Goal: Transaction & Acquisition: Purchase product/service

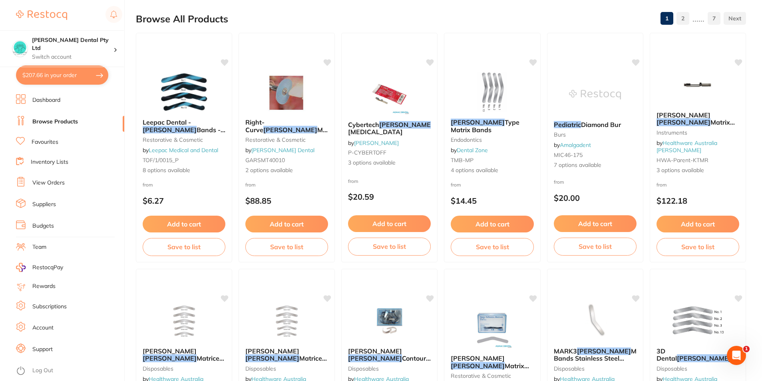
click at [47, 186] on link "View Orders" at bounding box center [48, 183] width 32 height 8
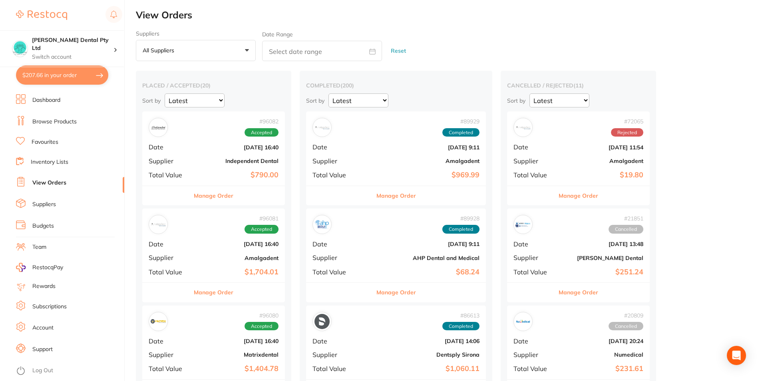
click at [209, 197] on button "Manage Order" at bounding box center [214, 195] width 40 height 19
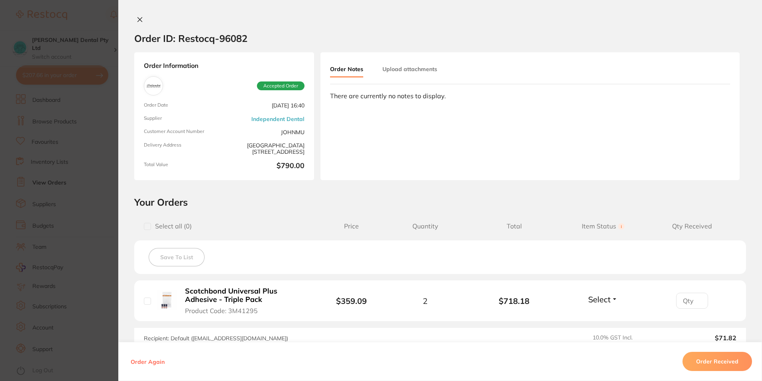
click at [140, 17] on icon at bounding box center [140, 19] width 6 height 6
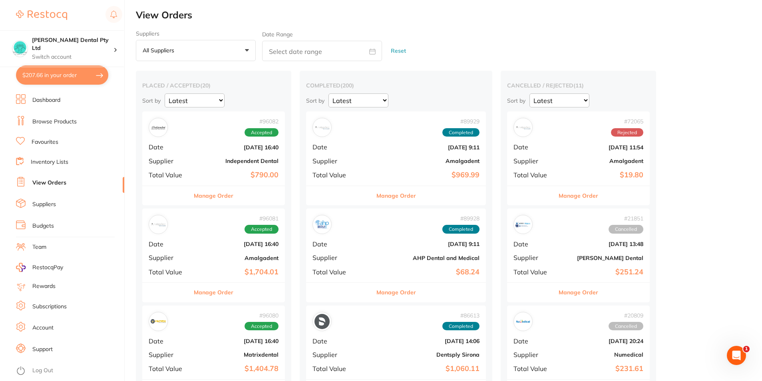
click at [212, 291] on button "Manage Order" at bounding box center [214, 292] width 40 height 19
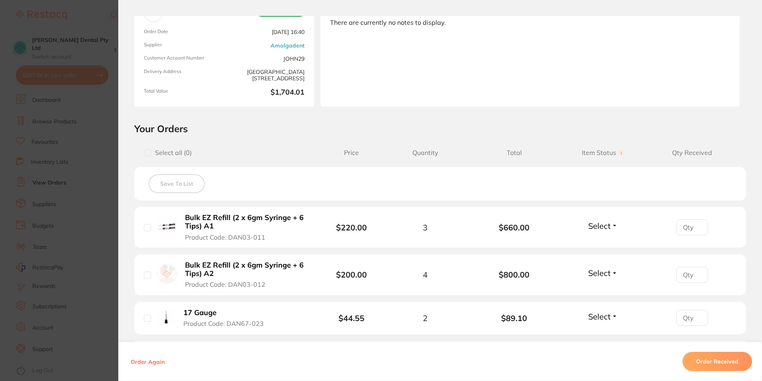
scroll to position [160, 0]
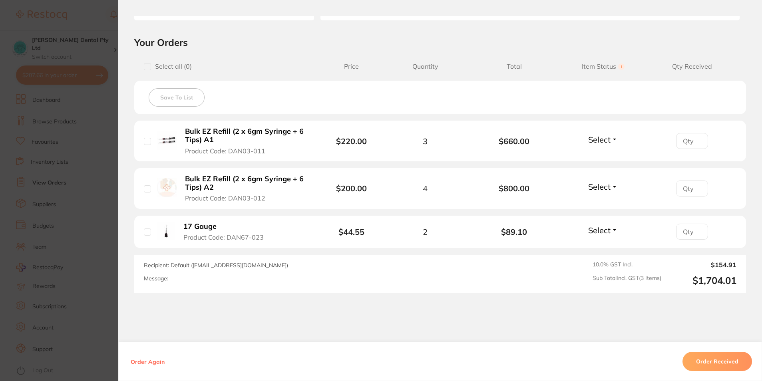
click at [85, 276] on section "Order ID: Restocq- 96081 Order Information Accepted Order Order Date Oct 7 2025…" at bounding box center [381, 190] width 762 height 381
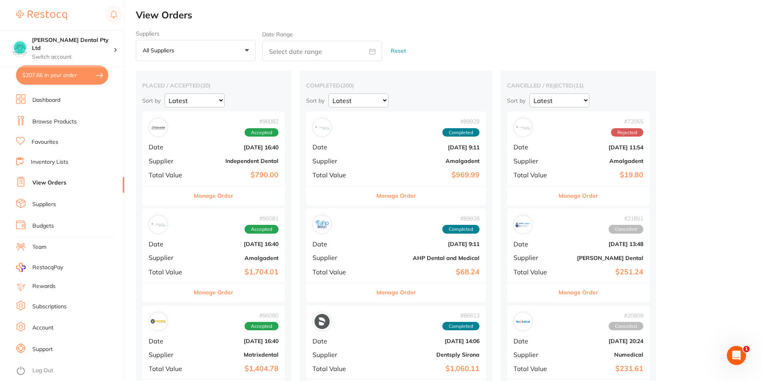
scroll to position [80, 0]
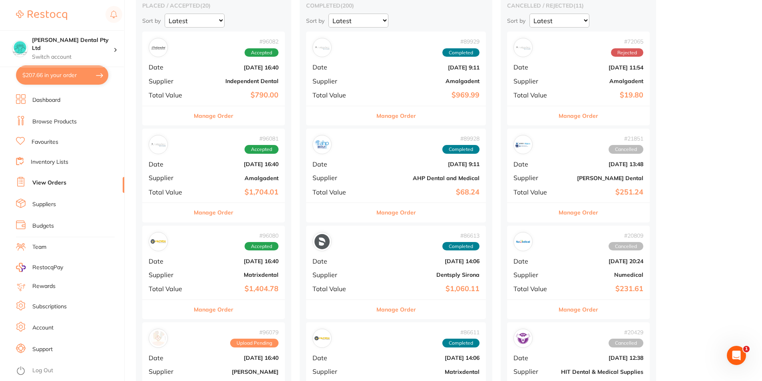
click at [222, 309] on button "Manage Order" at bounding box center [214, 309] width 40 height 19
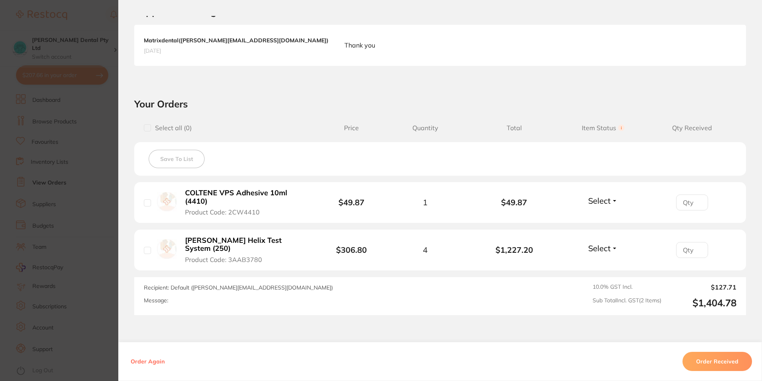
scroll to position [200, 0]
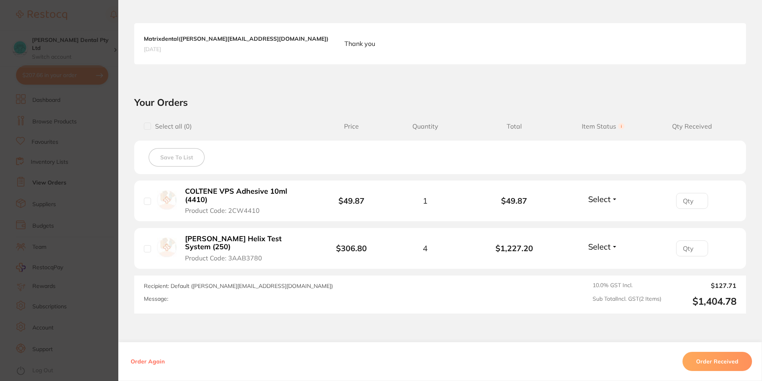
click at [87, 290] on section "Order ID: Restocq- 96080 Order Information Accepted Order Order Date Oct 7 2025…" at bounding box center [381, 190] width 762 height 381
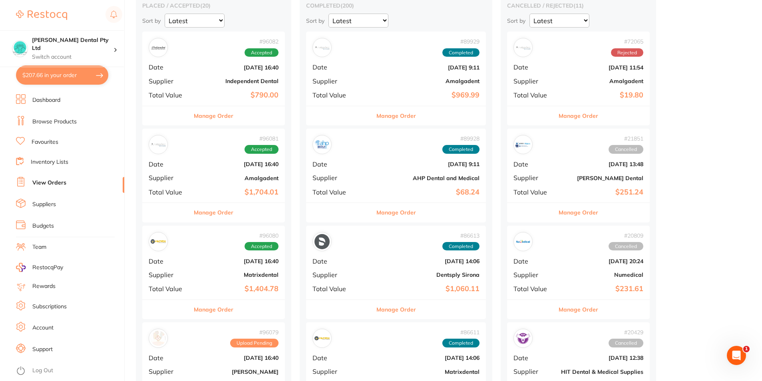
scroll to position [240, 0]
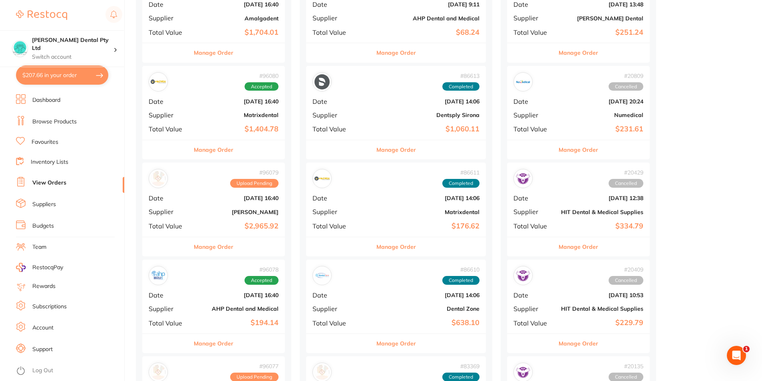
click at [215, 244] on button "Manage Order" at bounding box center [214, 246] width 40 height 19
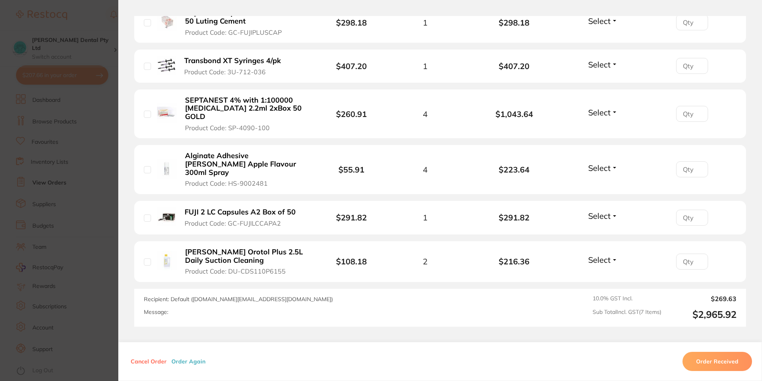
scroll to position [320, 0]
click at [64, 324] on section "Order ID: Restocq- 96079 Order Information Upload Pending Order Date Oct 7 2025…" at bounding box center [381, 190] width 762 height 381
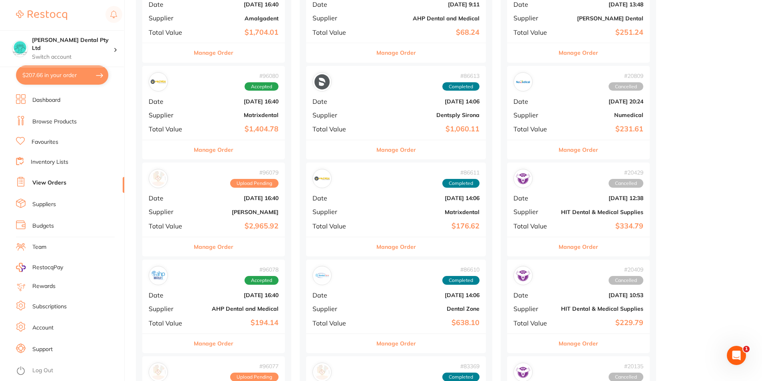
scroll to position [280, 0]
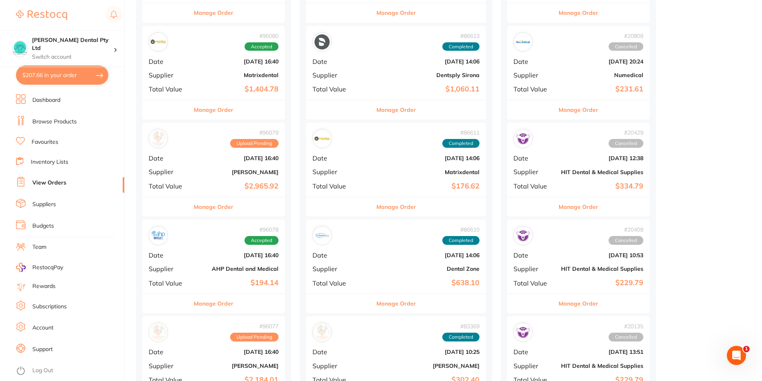
click at [213, 299] on button "Manage Order" at bounding box center [214, 303] width 40 height 19
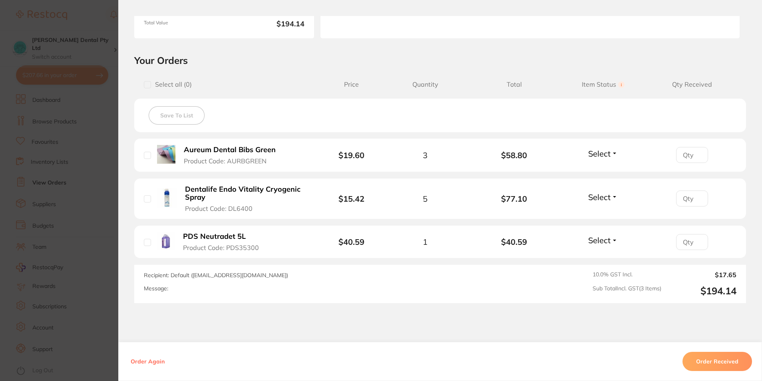
scroll to position [160, 0]
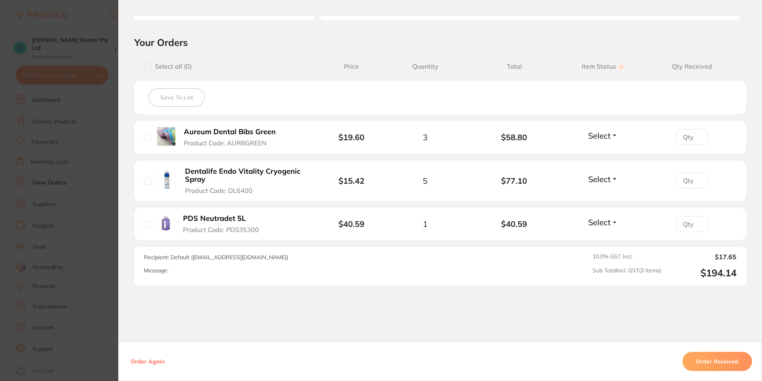
click at [122, 306] on div "Order ID: Restocq- 96078 Order Information Accepted Order Order Date Oct 7 2025…" at bounding box center [440, 198] width 644 height 365
click at [107, 306] on section "Order ID: Restocq- 96078 Order Information Accepted Order Order Date Oct 7 2025…" at bounding box center [381, 190] width 762 height 381
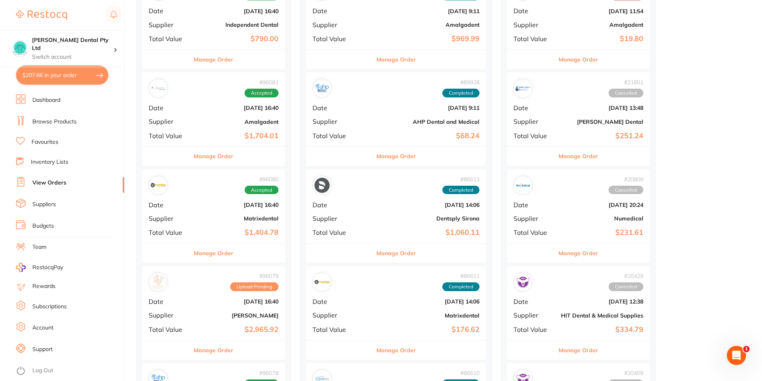
scroll to position [40, 0]
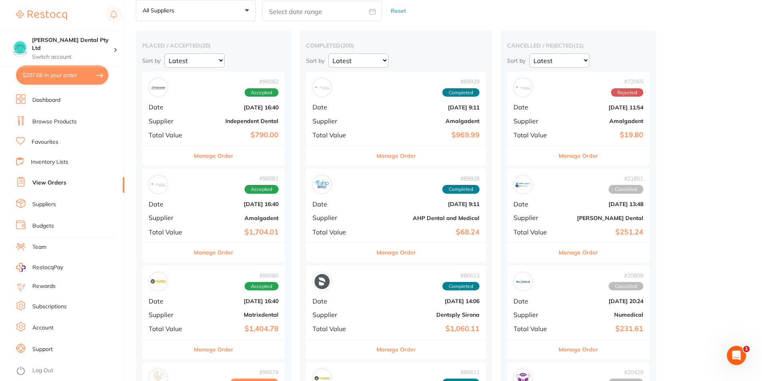
click at [47, 75] on button "$207.66 in your order" at bounding box center [62, 75] width 92 height 19
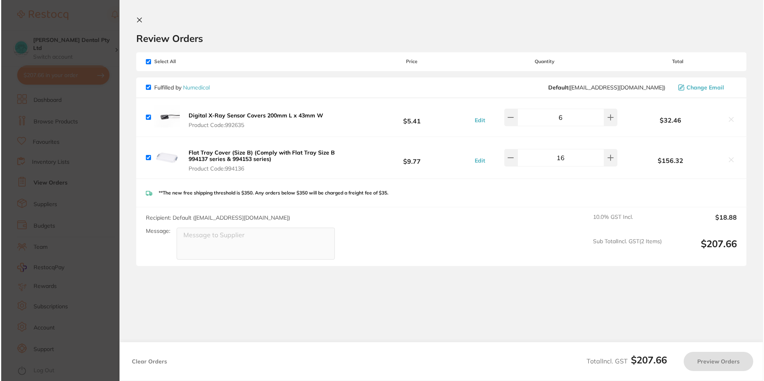
scroll to position [0, 0]
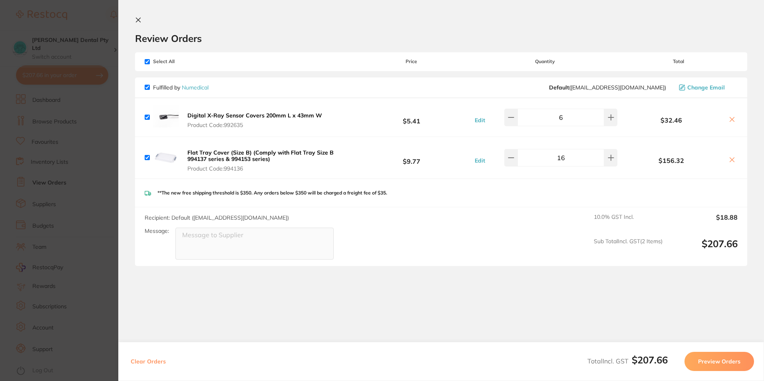
drag, startPoint x: 141, startPoint y: 21, endPoint x: 127, endPoint y: 32, distance: 17.3
click at [141, 21] on icon at bounding box center [138, 20] width 6 height 6
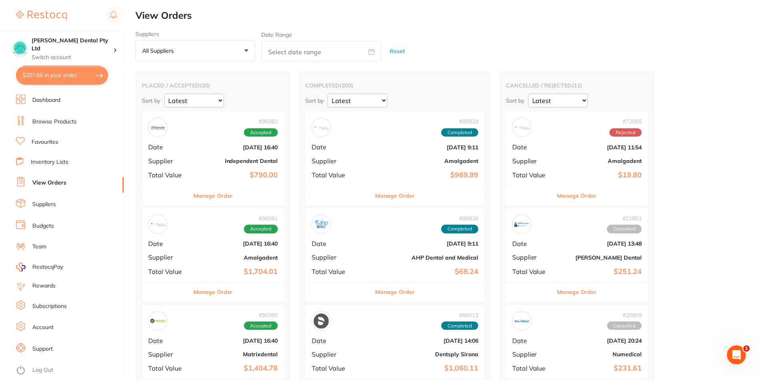
scroll to position [40, 0]
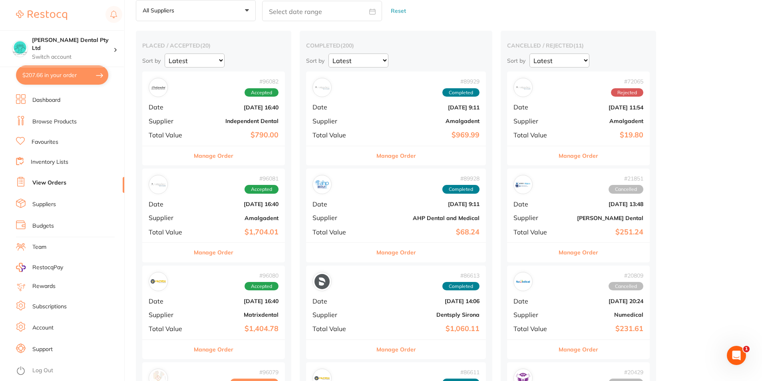
click at [39, 119] on link "Browse Products" at bounding box center [54, 122] width 44 height 8
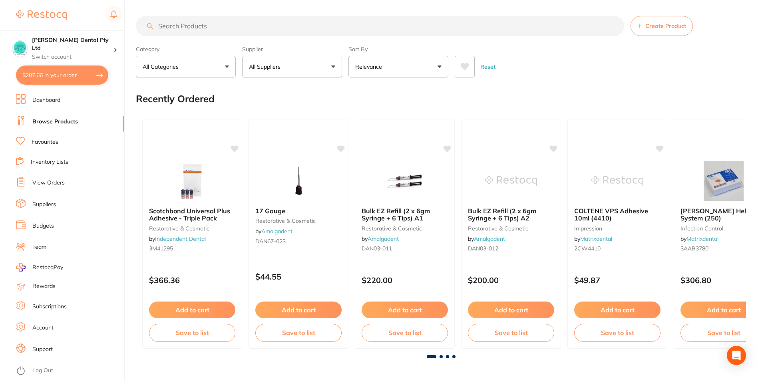
click at [245, 27] on input "search" at bounding box center [380, 26] width 488 height 20
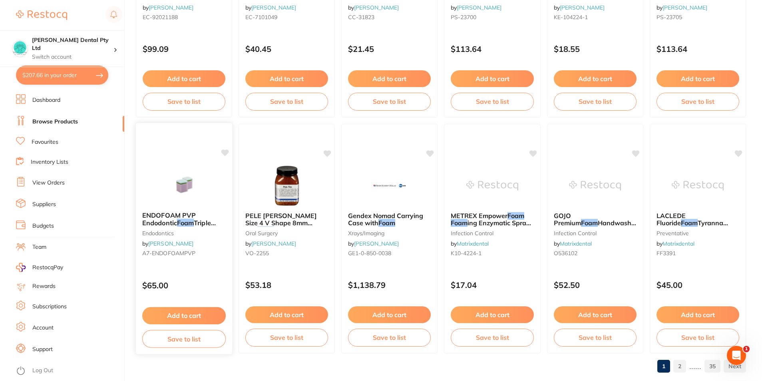
scroll to position [1891, 0]
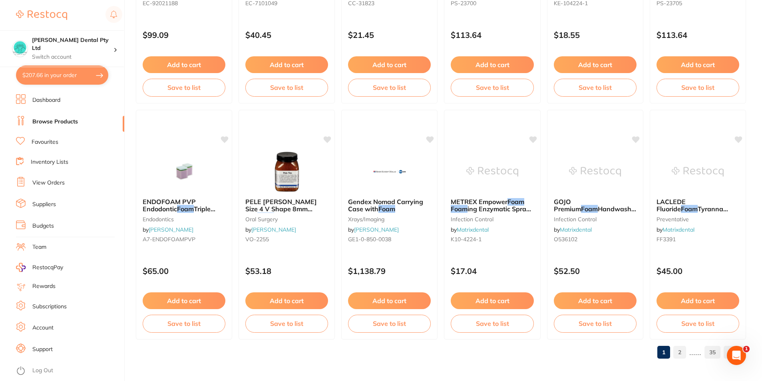
click at [43, 123] on link "Browse Products" at bounding box center [55, 122] width 46 height 8
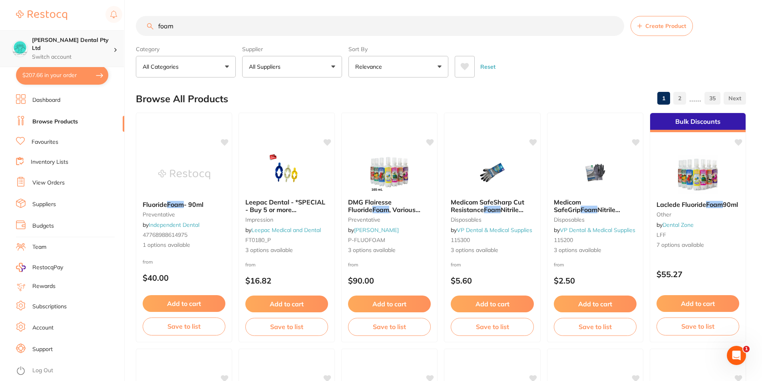
scroll to position [0, 0]
drag, startPoint x: 179, startPoint y: 21, endPoint x: 71, endPoint y: 39, distance: 109.4
click at [72, 38] on div "$207.66 Biltoft Dental Pty Ltd Switch account Biltoft Dental Pty Ltd $207.66 in…" at bounding box center [381, 190] width 762 height 381
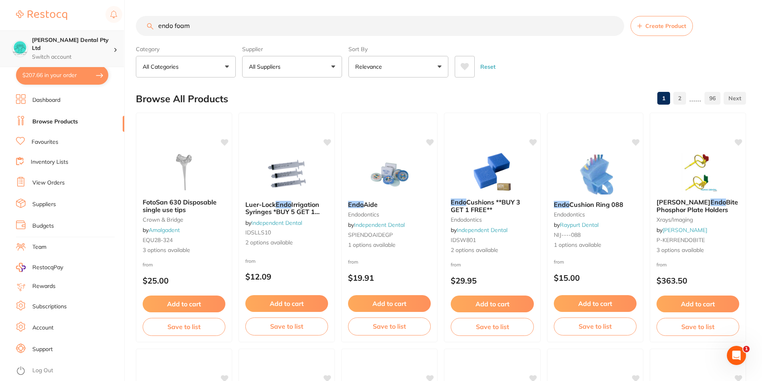
scroll to position [0, 0]
type input "endo foam"
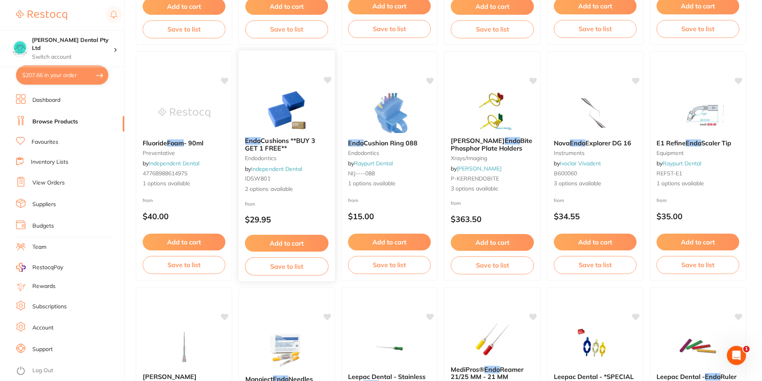
scroll to position [1638, 0]
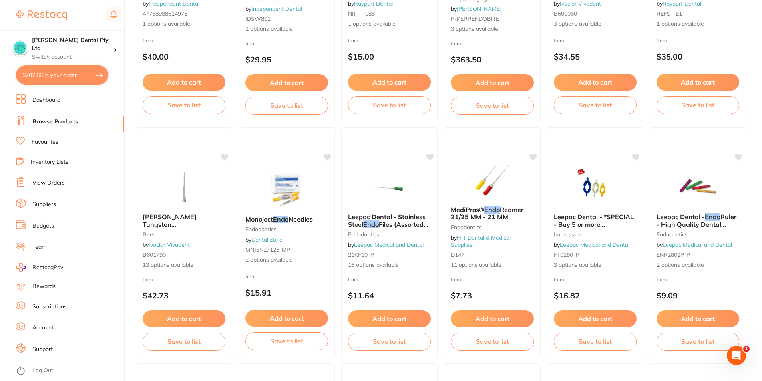
click at [41, 140] on link "Favourites" at bounding box center [45, 142] width 27 height 8
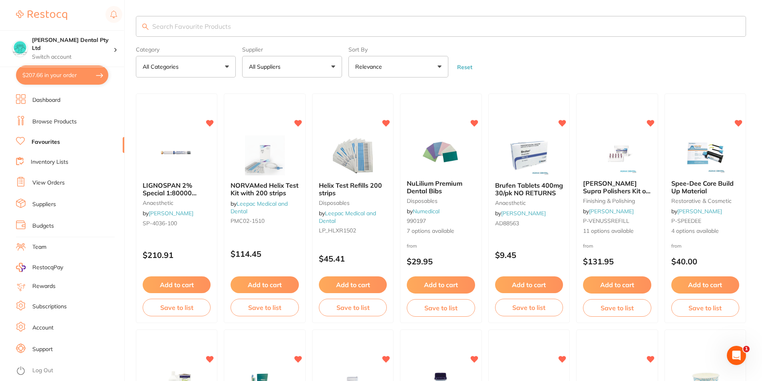
click at [243, 33] on input "search" at bounding box center [441, 26] width 610 height 21
type input "endo foam"
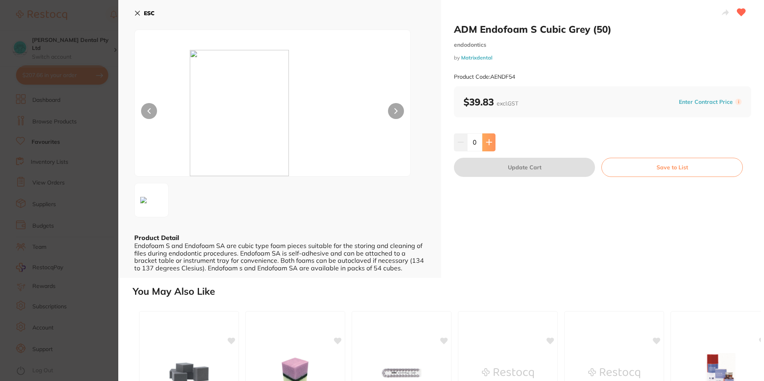
click at [489, 143] on icon at bounding box center [488, 142] width 5 height 5
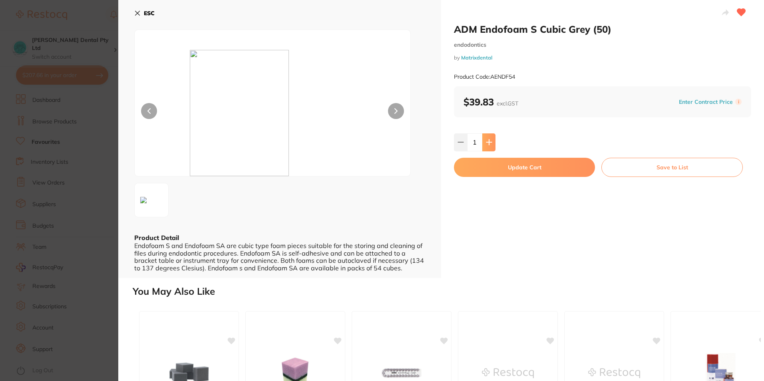
click at [489, 143] on icon at bounding box center [488, 142] width 5 height 5
type input "3"
click at [488, 159] on button "Update Cart" at bounding box center [524, 167] width 141 height 19
checkbox input "false"
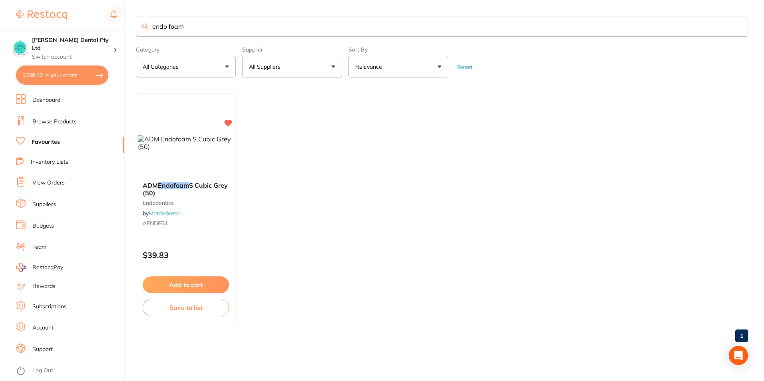
drag, startPoint x: 524, startPoint y: 173, endPoint x: 383, endPoint y: 100, distance: 159.4
click at [524, 173] on ul "ADM Endofoam S Cubic Grey (50) endodontics by Matrixdental AENDF54 $39.83 Add t…" at bounding box center [442, 208] width 612 height 230
drag, startPoint x: 139, startPoint y: 28, endPoint x: -2, endPoint y: 52, distance: 142.2
click at [0, 52] on html "$339.10 Biltoft Dental Pty Ltd Switch account Biltoft Dental Pty Ltd $339.10 in…" at bounding box center [382, 190] width 764 height 381
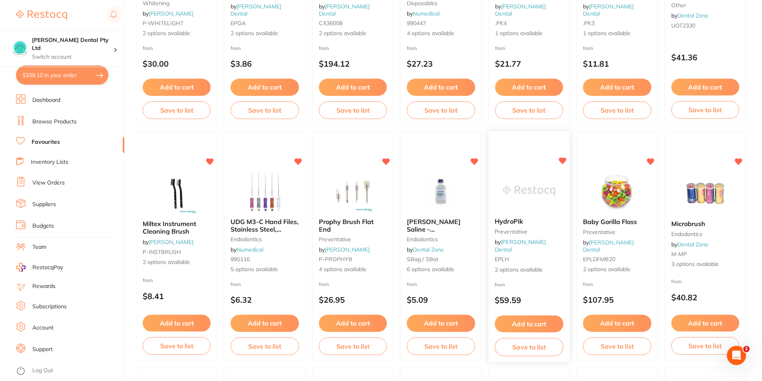
scroll to position [679, 0]
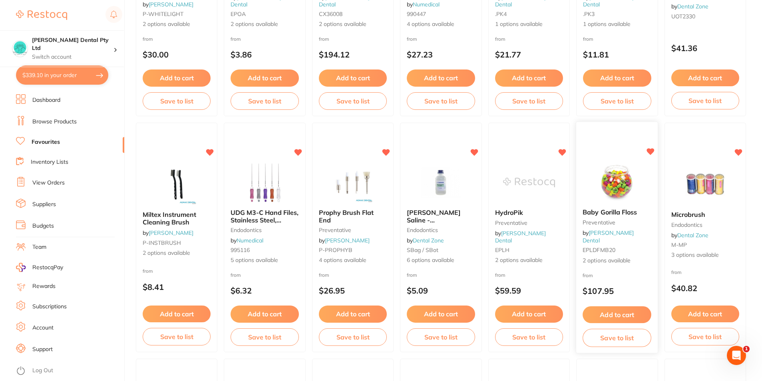
click at [618, 312] on button "Add to cart" at bounding box center [616, 314] width 69 height 17
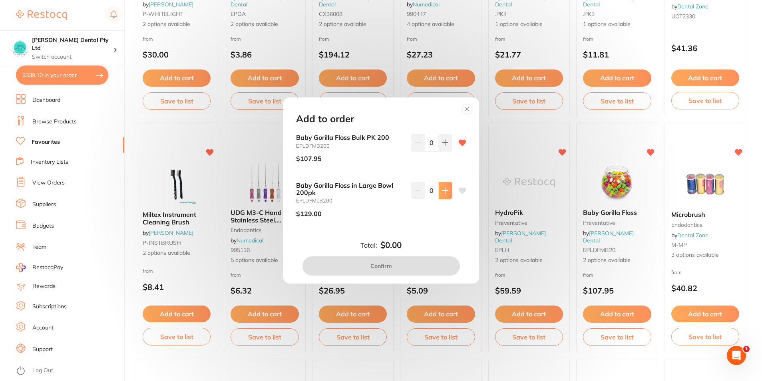
scroll to position [0, 0]
click at [435, 139] on input "0" at bounding box center [431, 143] width 14 height 18
click at [442, 141] on icon at bounding box center [445, 142] width 6 height 6
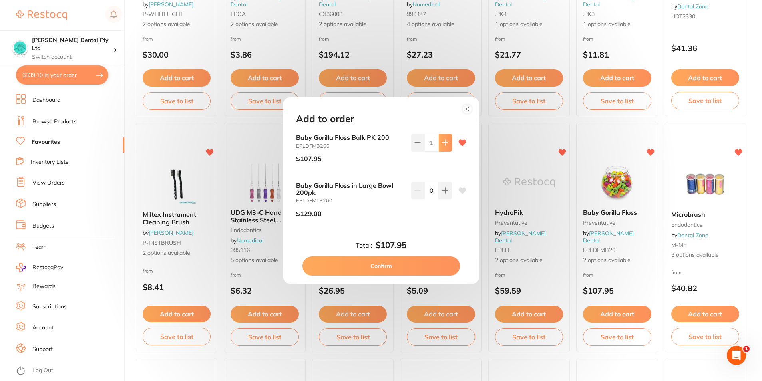
click at [445, 134] on button at bounding box center [445, 143] width 13 height 18
type input "2"
click at [387, 268] on button "Confirm" at bounding box center [380, 265] width 157 height 19
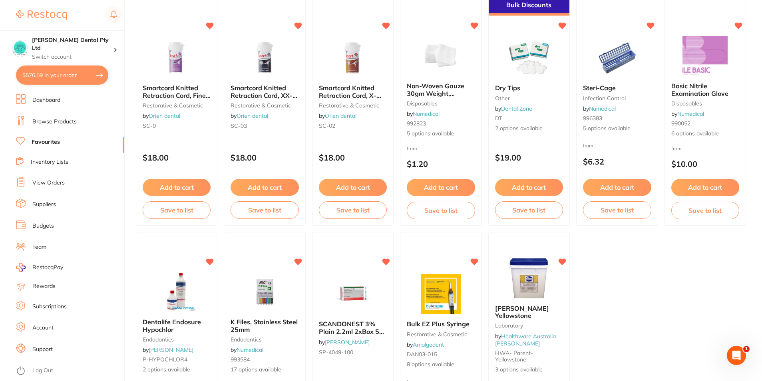
scroll to position [1636, 0]
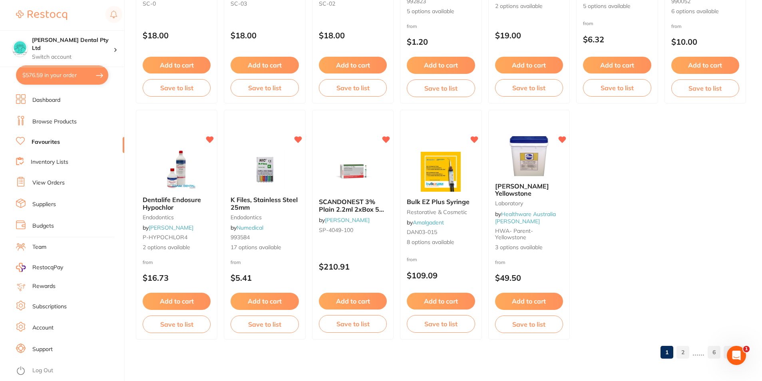
click at [684, 355] on link "2" at bounding box center [682, 352] width 13 height 16
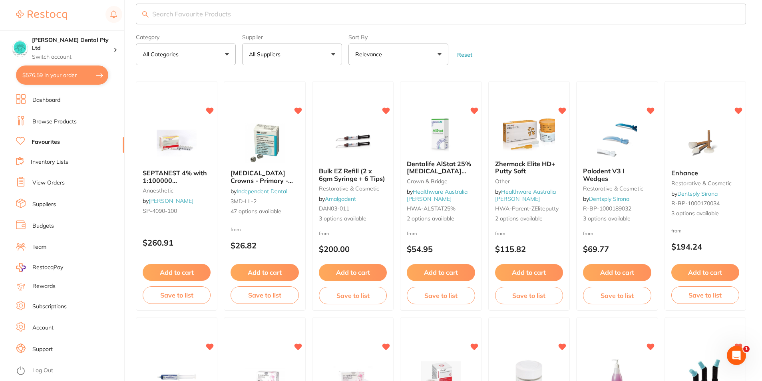
scroll to position [0, 0]
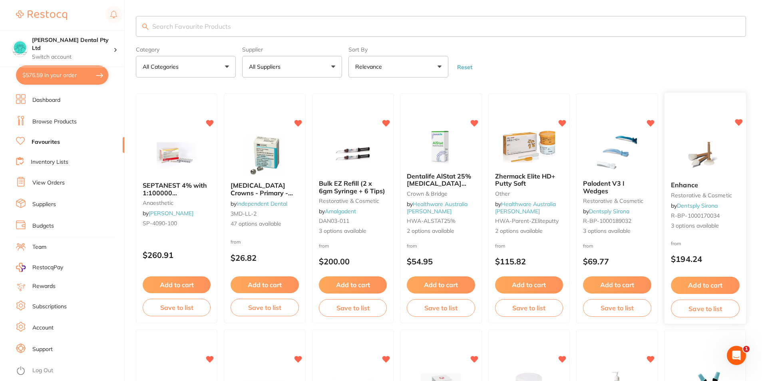
click at [716, 281] on button "Add to cart" at bounding box center [705, 285] width 69 height 17
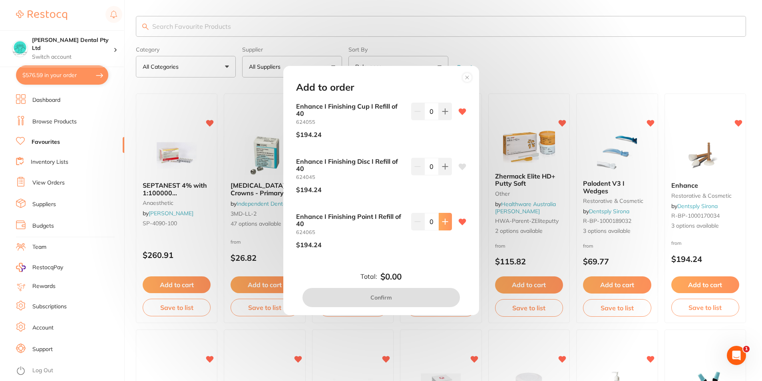
click at [443, 226] on button at bounding box center [445, 222] width 13 height 18
type input "2"
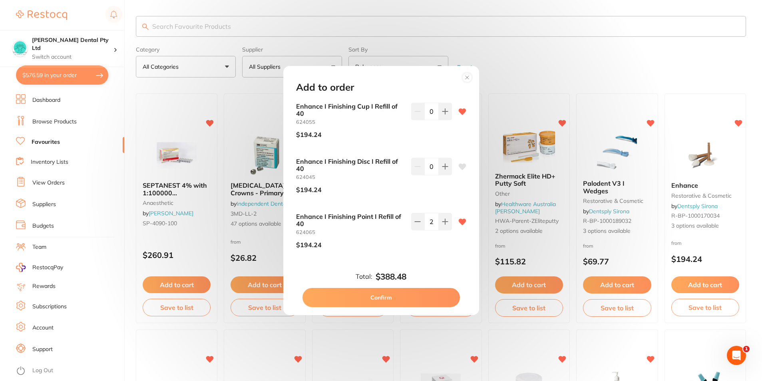
click at [401, 296] on button "Confirm" at bounding box center [380, 297] width 157 height 19
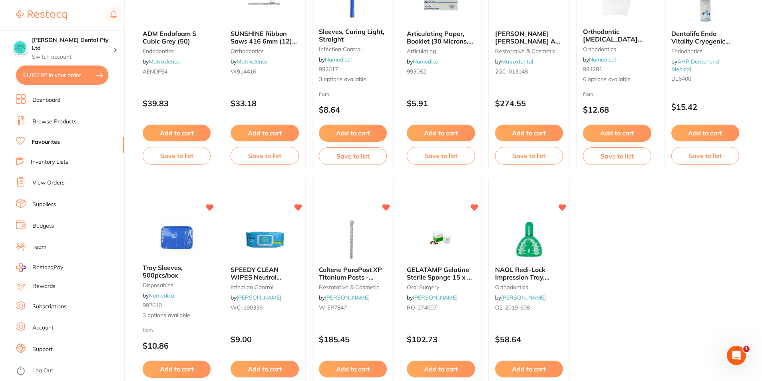
scroll to position [1636, 0]
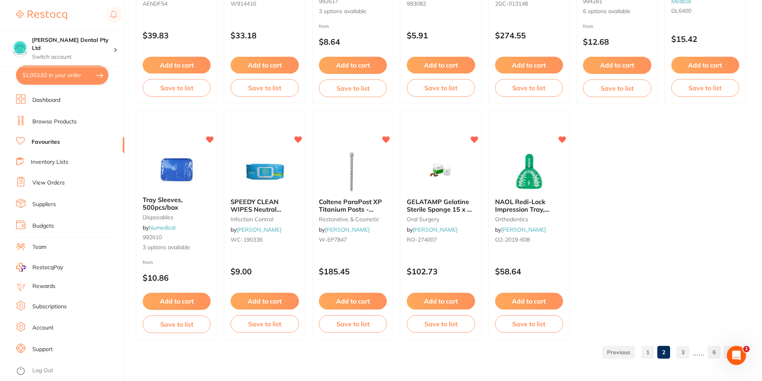
click at [683, 355] on link "3" at bounding box center [682, 352] width 13 height 16
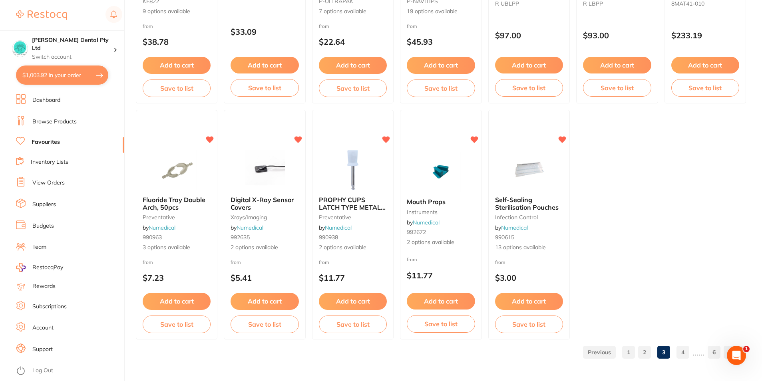
click at [682, 353] on link "4" at bounding box center [682, 352] width 13 height 16
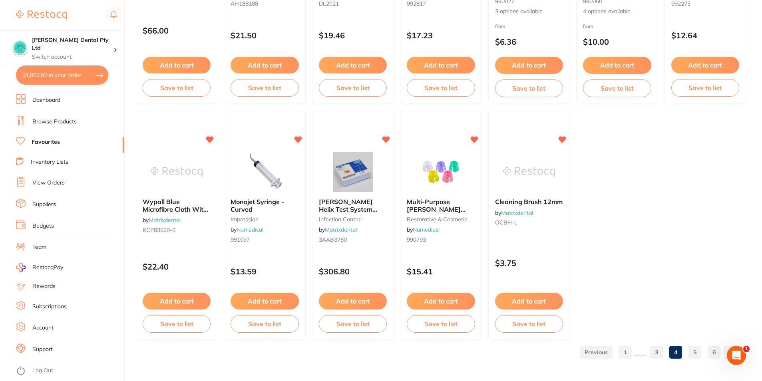
drag, startPoint x: 691, startPoint y: 357, endPoint x: 695, endPoint y: 354, distance: 5.1
click at [691, 357] on link "5" at bounding box center [694, 352] width 13 height 16
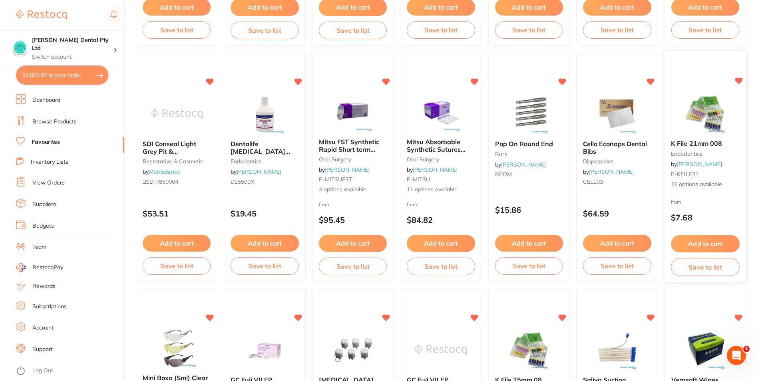
scroll to position [1157, 0]
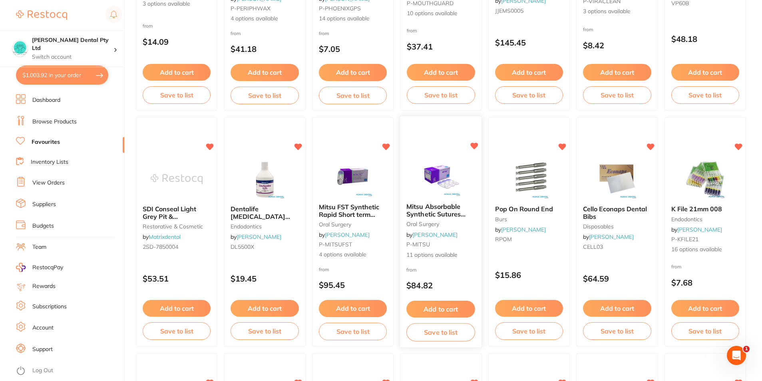
click at [447, 308] on button "Add to cart" at bounding box center [440, 309] width 69 height 17
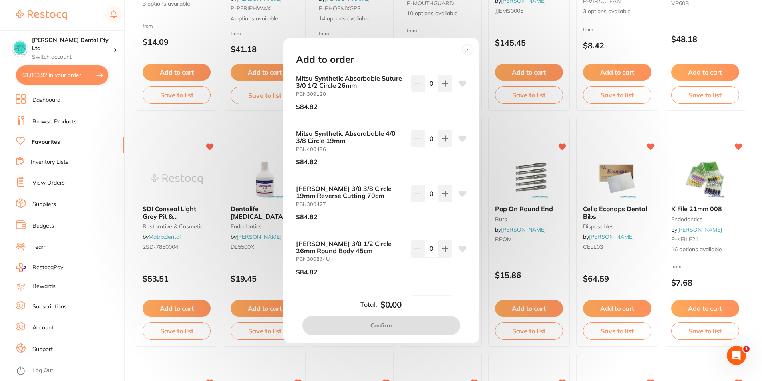
scroll to position [0, 0]
click at [467, 50] on circle at bounding box center [466, 49] width 9 height 9
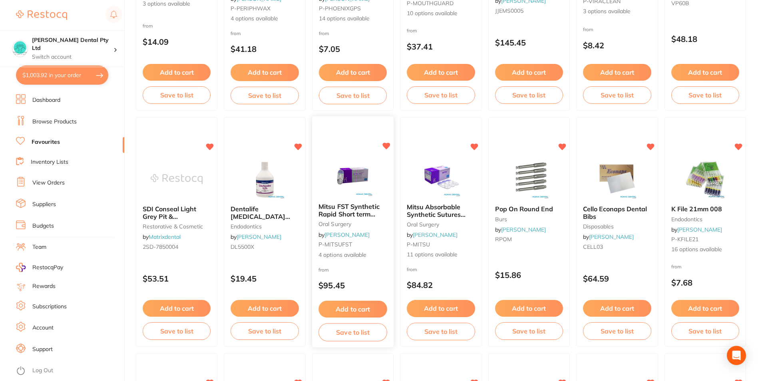
click at [360, 218] on div "Mitsu FST Synthetic Rapid Short term Absorbable Sutures oral surgery by Adam De…" at bounding box center [352, 231] width 81 height 69
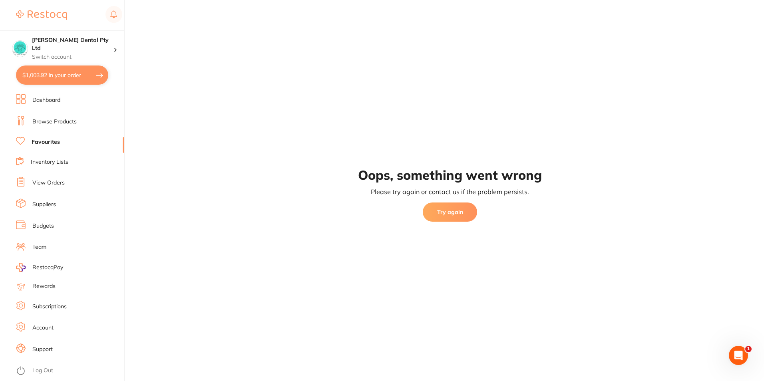
click at [360, 308] on div "Oops, something went wrong Please try again or contact us if the problem persis…" at bounding box center [450, 190] width 628 height 381
click at [434, 212] on button "Try again" at bounding box center [450, 212] width 54 height 19
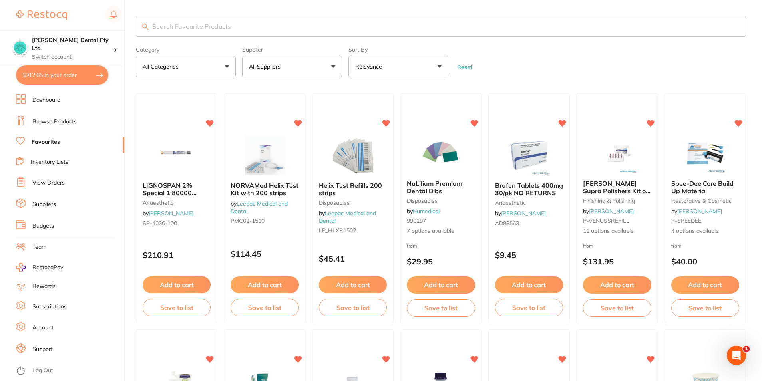
click at [225, 31] on input "search" at bounding box center [441, 26] width 610 height 21
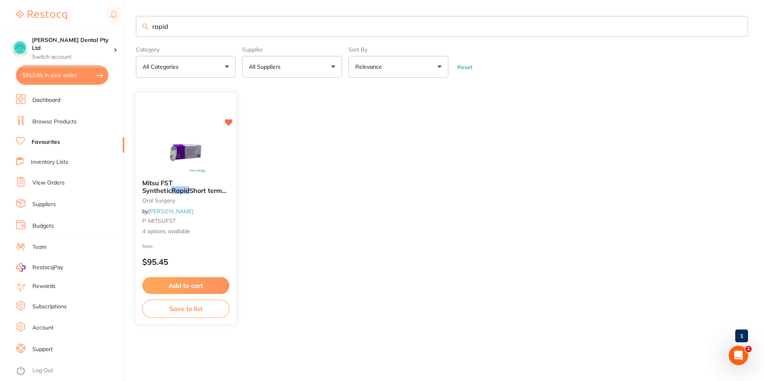
type input "rapid"
click at [166, 290] on button "Add to cart" at bounding box center [186, 284] width 86 height 17
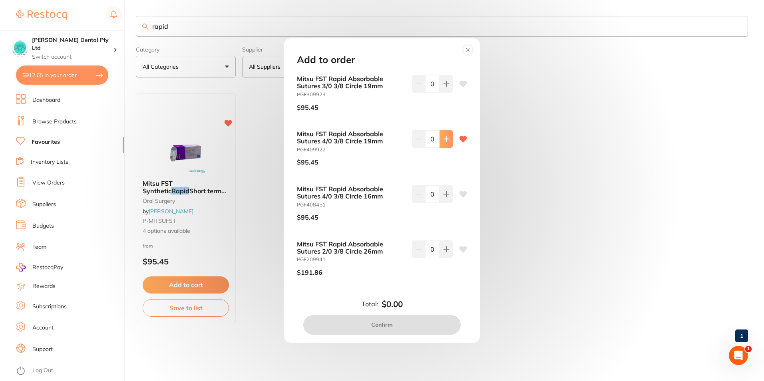
click at [444, 144] on button at bounding box center [445, 139] width 13 height 18
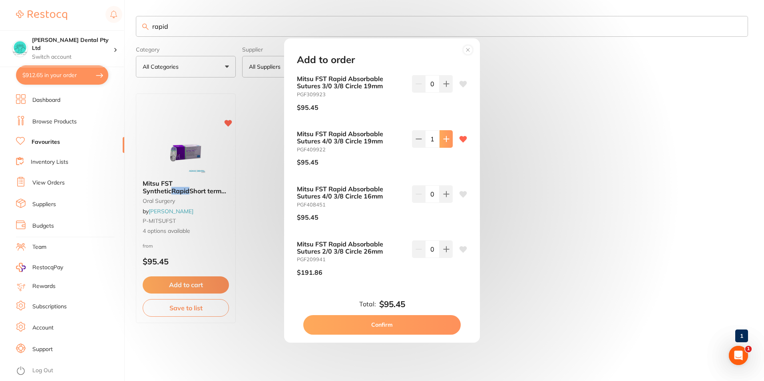
click at [444, 144] on button at bounding box center [445, 139] width 13 height 18
type input "3"
click at [373, 324] on button "Confirm" at bounding box center [381, 324] width 157 height 19
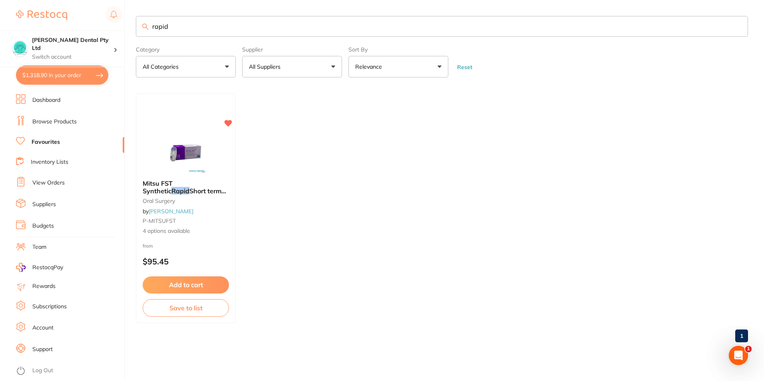
scroll to position [0, 0]
drag, startPoint x: 177, startPoint y: 24, endPoint x: 34, endPoint y: 64, distance: 148.0
click at [34, 64] on div "$1,318.90 Biltoft Dental Pty Ltd Switch account Biltoft Dental Pty Ltd $1,318.9…" at bounding box center [382, 190] width 764 height 381
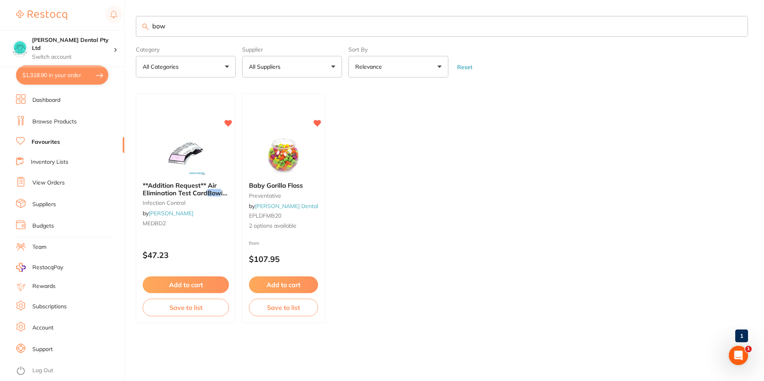
scroll to position [0, 0]
type input "bow"
click at [197, 283] on button "Add to cart" at bounding box center [185, 285] width 87 height 17
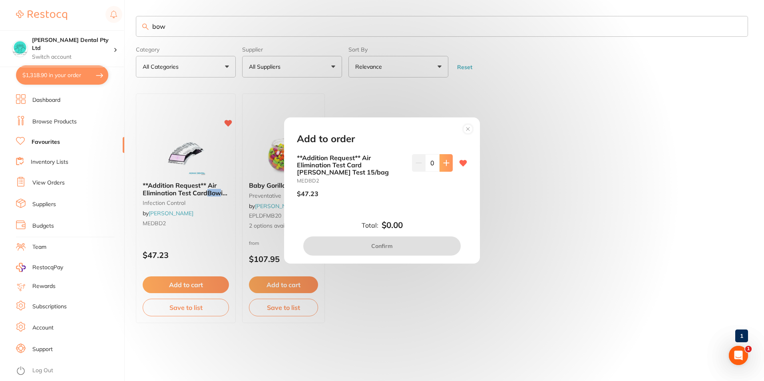
click at [443, 166] on button at bounding box center [445, 163] width 13 height 18
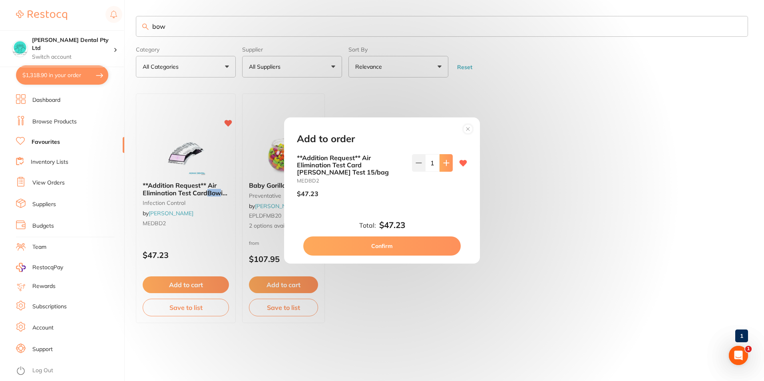
click at [443, 166] on button at bounding box center [445, 163] width 13 height 18
click at [443, 165] on icon at bounding box center [446, 163] width 6 height 6
click at [443, 166] on icon at bounding box center [446, 163] width 6 height 6
type input "4"
click at [385, 244] on button "Confirm" at bounding box center [381, 245] width 157 height 19
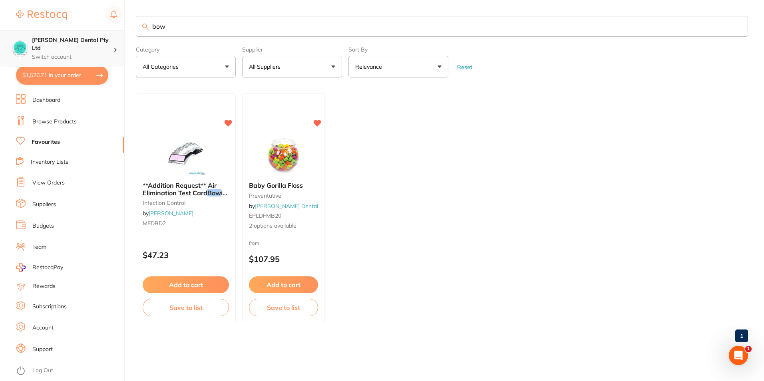
scroll to position [0, 0]
drag, startPoint x: 176, startPoint y: 32, endPoint x: 151, endPoint y: 44, distance: 27.3
click at [120, 35] on div "$1,526.71 Biltoft Dental Pty Ltd Switch account Biltoft Dental Pty Ltd $1,526.7…" at bounding box center [382, 190] width 764 height 381
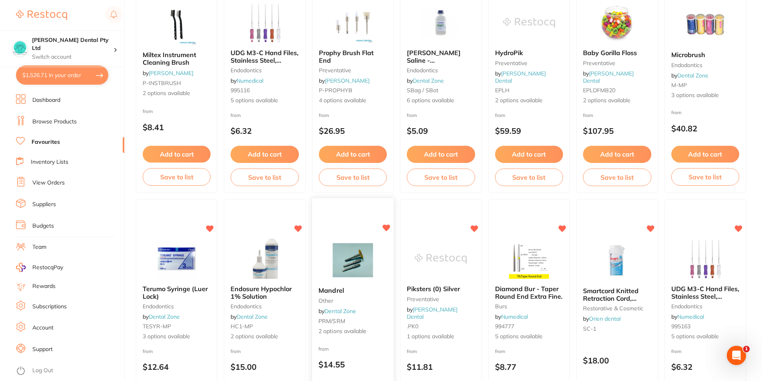
scroll to position [919, 0]
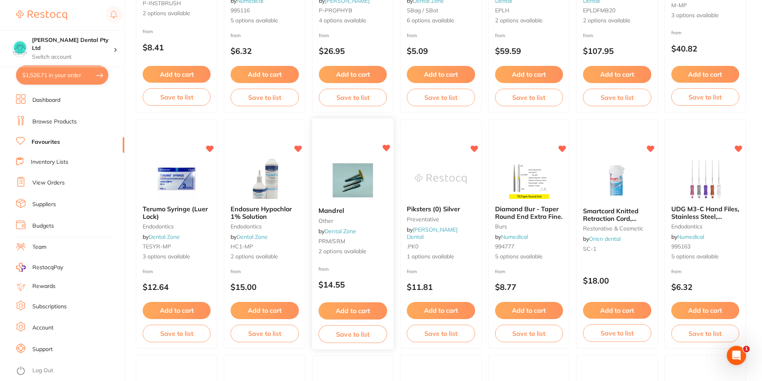
click at [342, 313] on button "Add to cart" at bounding box center [352, 310] width 69 height 17
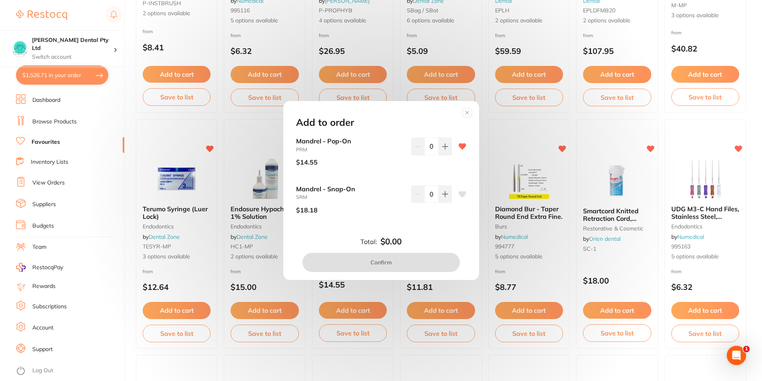
scroll to position [0, 0]
click at [436, 148] on input "0" at bounding box center [431, 146] width 14 height 18
click at [443, 148] on icon at bounding box center [444, 146] width 5 height 5
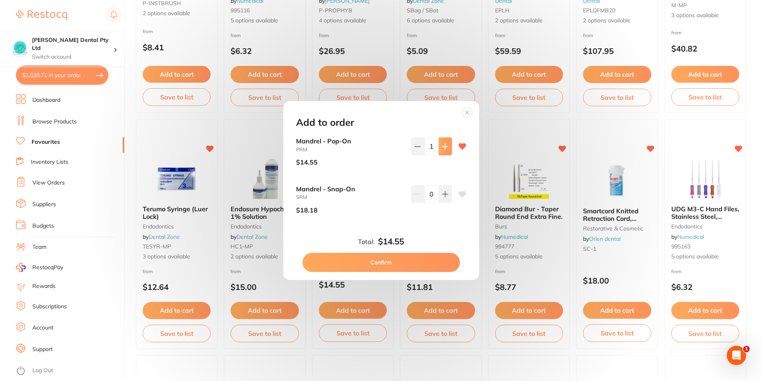
click at [443, 148] on icon at bounding box center [444, 146] width 5 height 5
type input "4"
click at [369, 265] on button "Confirm" at bounding box center [380, 262] width 157 height 19
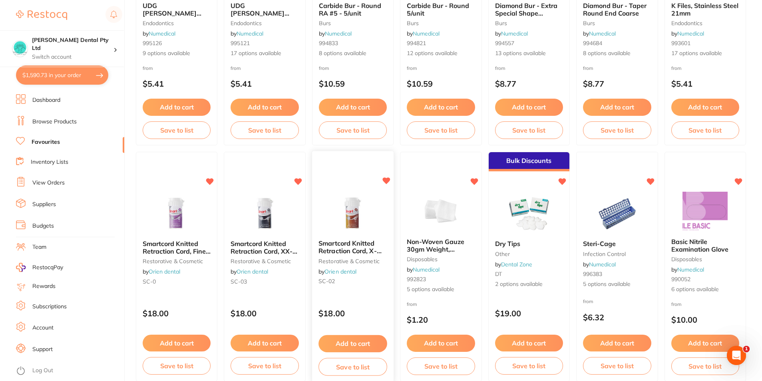
scroll to position [1478, 0]
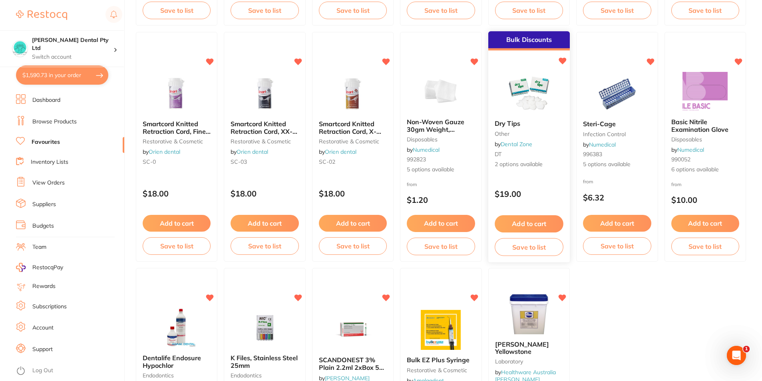
click at [516, 221] on button "Add to cart" at bounding box center [529, 223] width 69 height 17
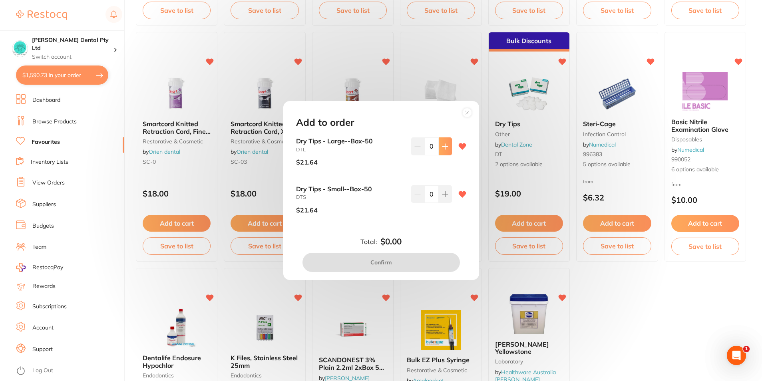
scroll to position [0, 0]
click at [443, 150] on button at bounding box center [445, 146] width 13 height 18
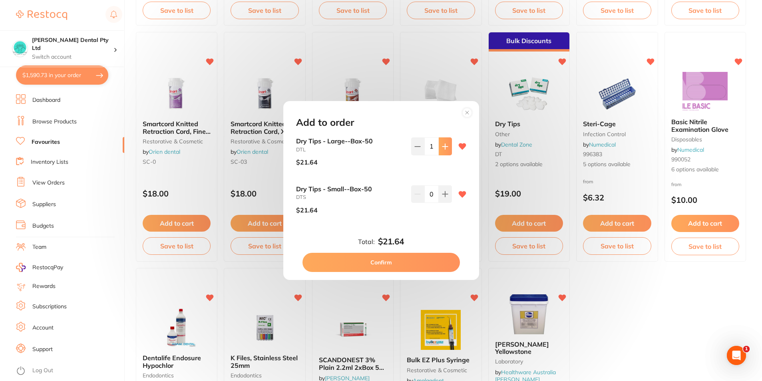
click at [443, 150] on button at bounding box center [445, 146] width 13 height 18
type input "4"
click at [444, 191] on icon at bounding box center [445, 194] width 6 height 6
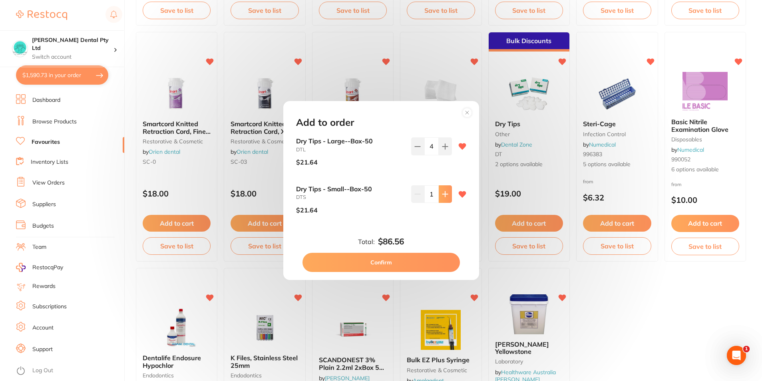
click at [443, 191] on icon at bounding box center [445, 194] width 6 height 6
click at [446, 191] on icon at bounding box center [445, 194] width 6 height 6
click at [445, 191] on icon at bounding box center [445, 194] width 6 height 6
type input "4"
click at [415, 147] on icon at bounding box center [417, 147] width 5 height 0
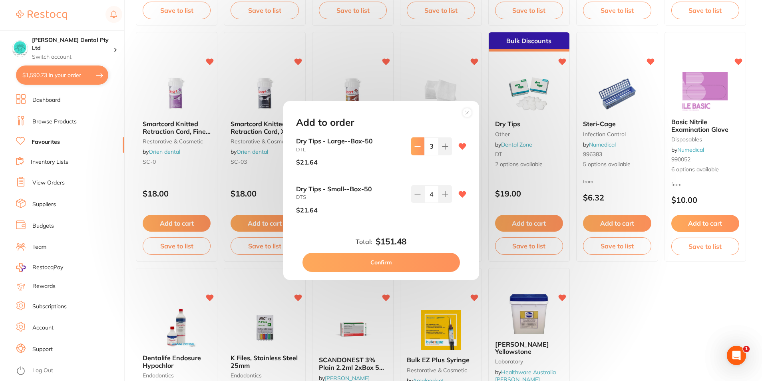
click at [415, 147] on icon at bounding box center [417, 147] width 5 height 0
click at [408, 143] on div "Dry Tips - Large--Box-50 DTL $21.64 2" at bounding box center [381, 154] width 170 height 35
click at [419, 153] on button at bounding box center [417, 146] width 13 height 18
type input "0"
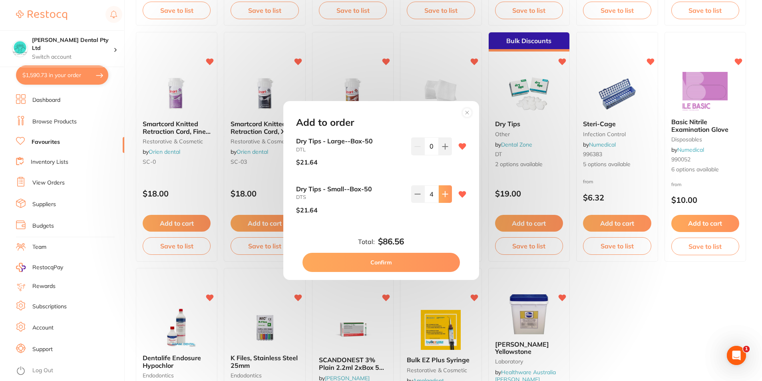
click at [443, 202] on button at bounding box center [445, 194] width 13 height 18
type input "6"
click at [409, 263] on button "Confirm" at bounding box center [380, 262] width 157 height 19
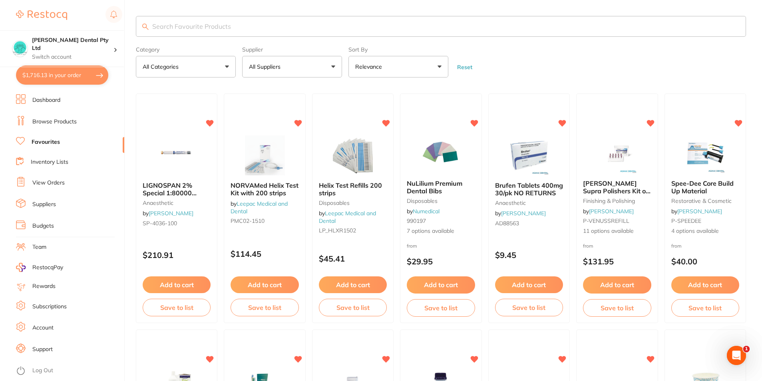
click at [175, 23] on input "search" at bounding box center [441, 26] width 610 height 21
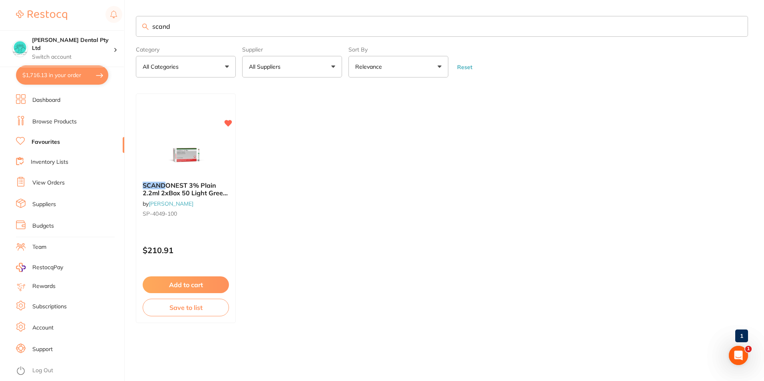
click at [184, 283] on button "Add to cart" at bounding box center [186, 284] width 86 height 17
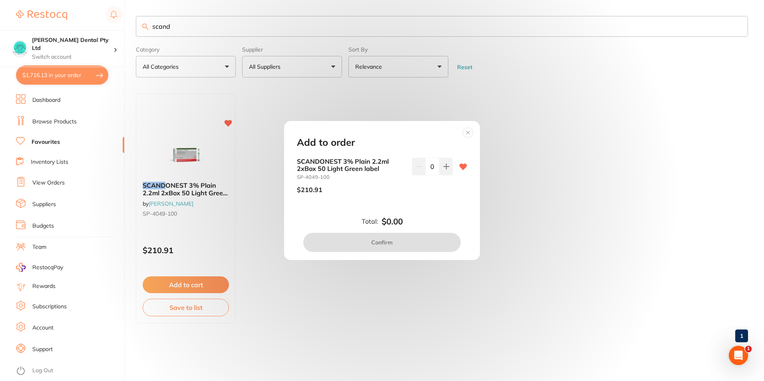
drag, startPoint x: 468, startPoint y: 134, endPoint x: 457, endPoint y: 131, distance: 10.7
click at [468, 134] on circle at bounding box center [467, 132] width 9 height 9
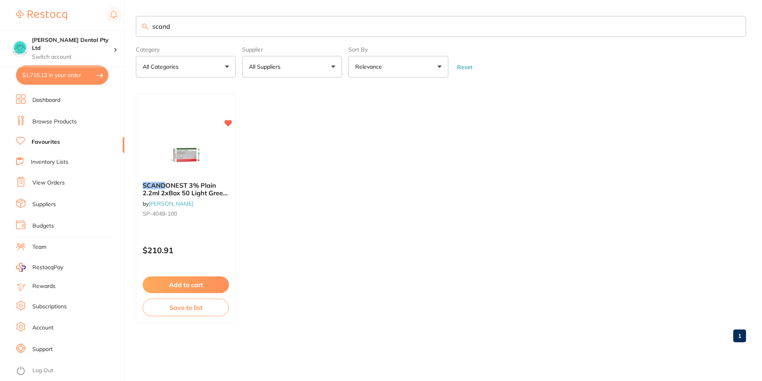
click at [178, 30] on input "scand" at bounding box center [441, 26] width 610 height 21
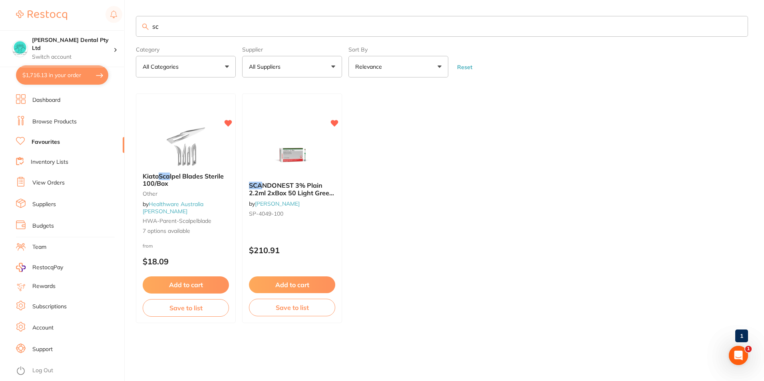
type input "s"
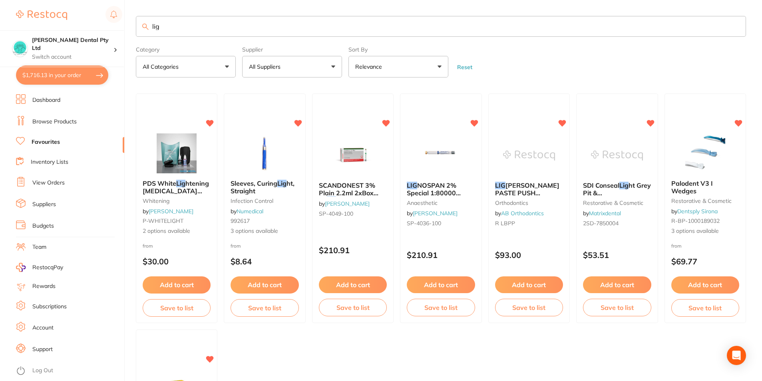
type input "lig"
drag, startPoint x: 444, startPoint y: 292, endPoint x: 443, endPoint y: 284, distance: 7.2
click at [443, 284] on button "Add to cart" at bounding box center [440, 285] width 69 height 17
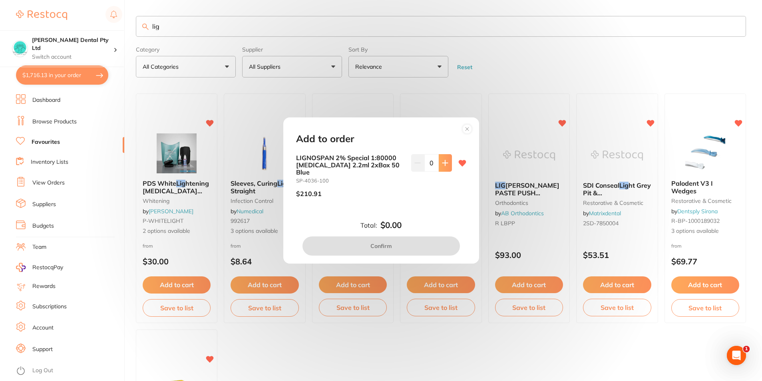
click at [448, 163] on button at bounding box center [445, 163] width 13 height 18
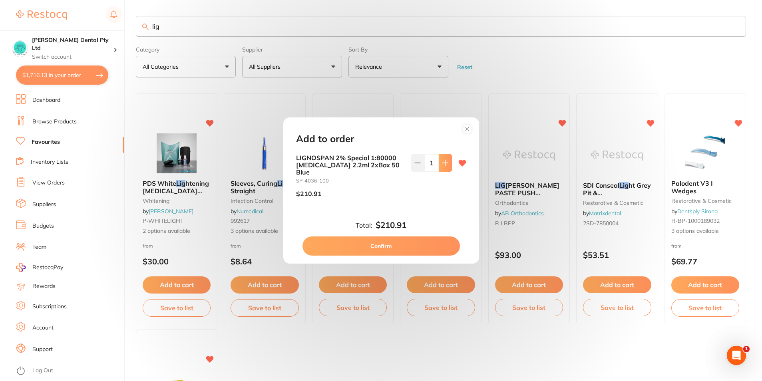
click at [448, 163] on button at bounding box center [445, 163] width 13 height 18
click at [447, 163] on button at bounding box center [445, 163] width 13 height 18
drag, startPoint x: 447, startPoint y: 163, endPoint x: 444, endPoint y: 181, distance: 17.3
click at [448, 163] on button at bounding box center [445, 163] width 13 height 18
type input "4"
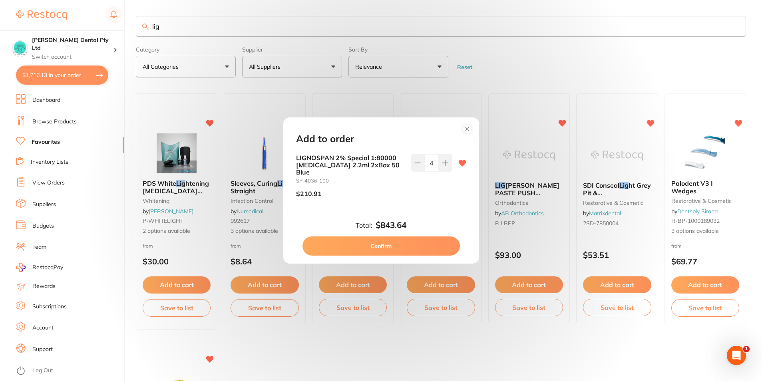
click at [381, 236] on button "Confirm" at bounding box center [380, 245] width 157 height 19
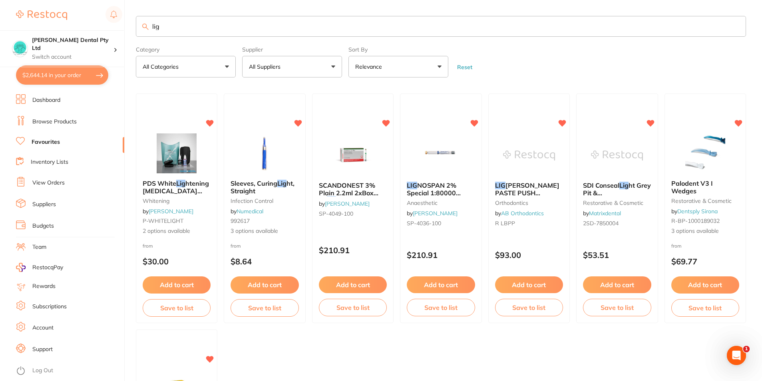
drag, startPoint x: 164, startPoint y: 24, endPoint x: 58, endPoint y: 27, distance: 105.9
click at [58, 27] on div "$2,644.14 Biltoft Dental Pty Ltd Switch account Biltoft Dental Pty Ltd $2,644.1…" at bounding box center [381, 190] width 762 height 381
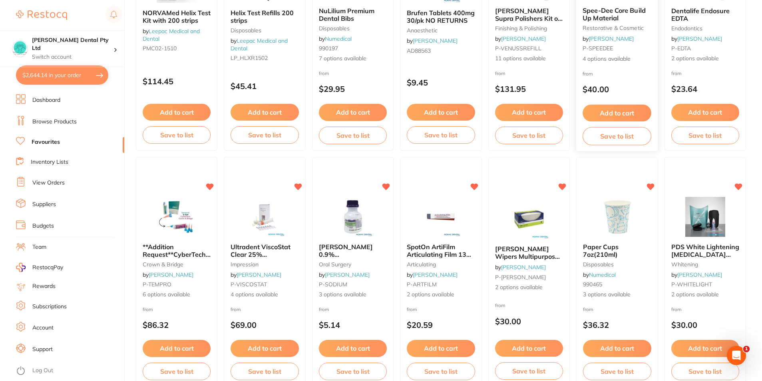
scroll to position [240, 0]
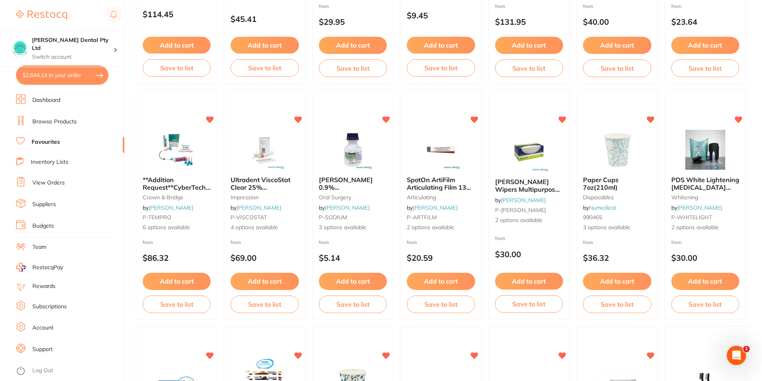
click at [41, 76] on button "$2,644.14 in your order" at bounding box center [62, 75] width 92 height 19
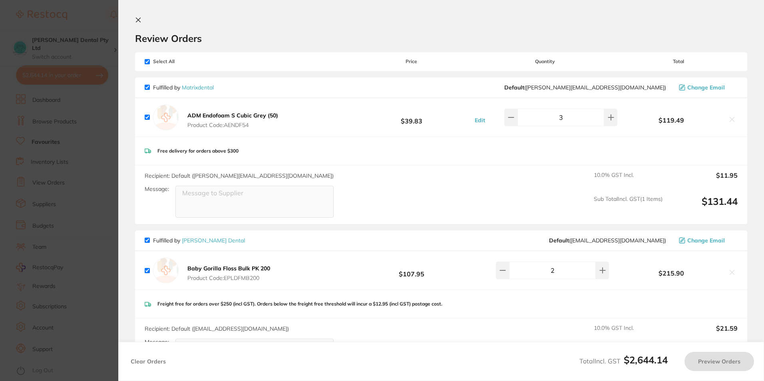
checkbox input "true"
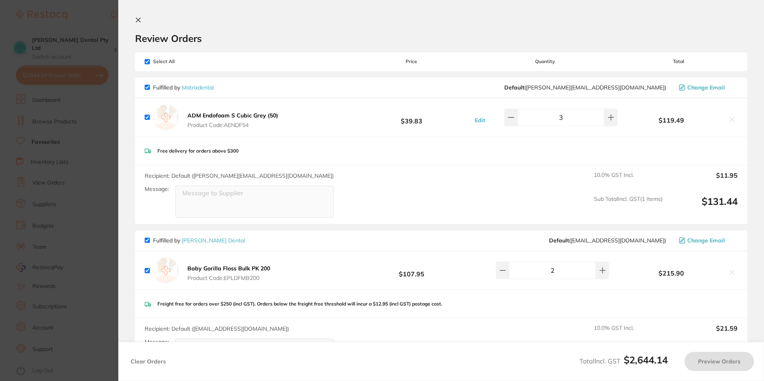
checkbox input "true"
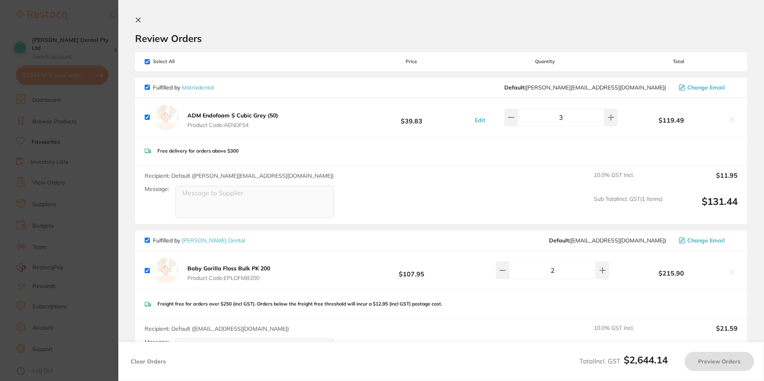
checkbox input "true"
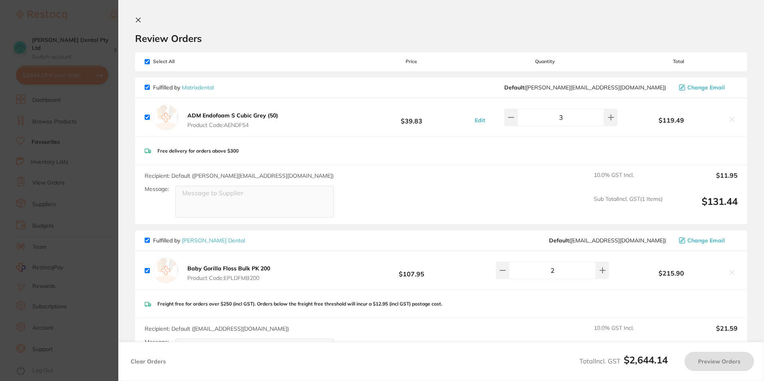
checkbox input "true"
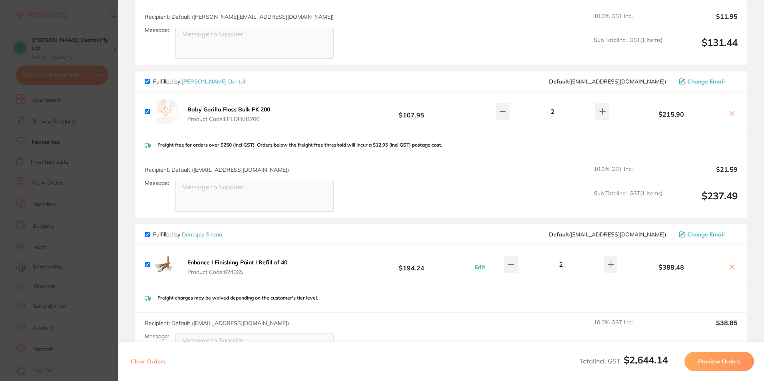
scroll to position [160, 0]
click at [731, 113] on icon at bounding box center [732, 113] width 4 height 4
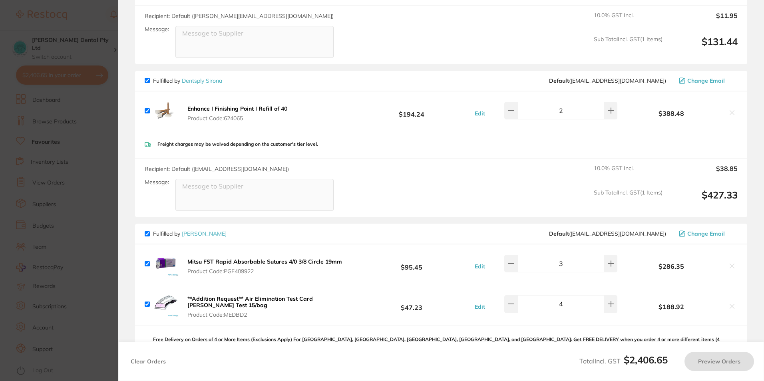
checkbox input "true"
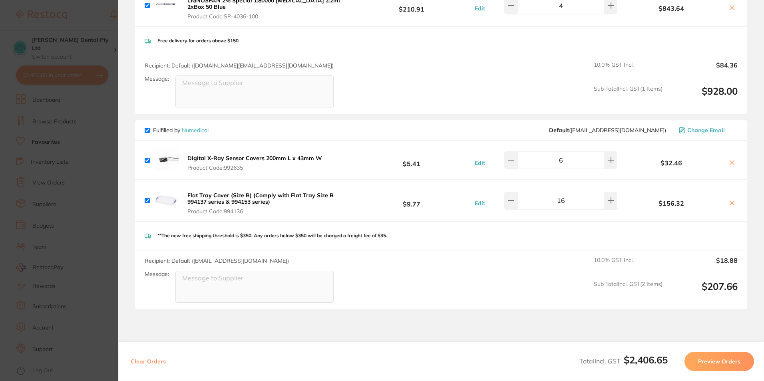
scroll to position [910, 0]
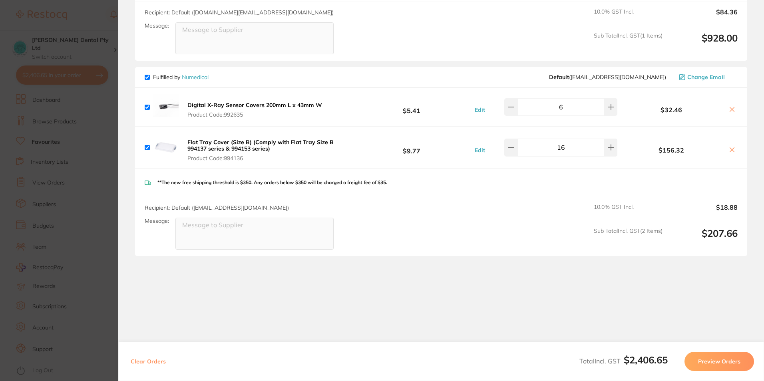
drag, startPoint x: 68, startPoint y: 334, endPoint x: 320, endPoint y: 228, distance: 272.9
click at [70, 334] on section "Update RRP Set your pre negotiated price for this item. Item Agreed RRP (excl. …" at bounding box center [382, 190] width 764 height 381
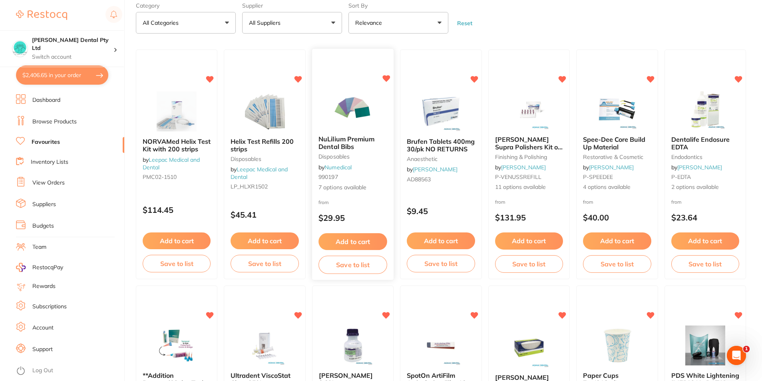
scroll to position [0, 0]
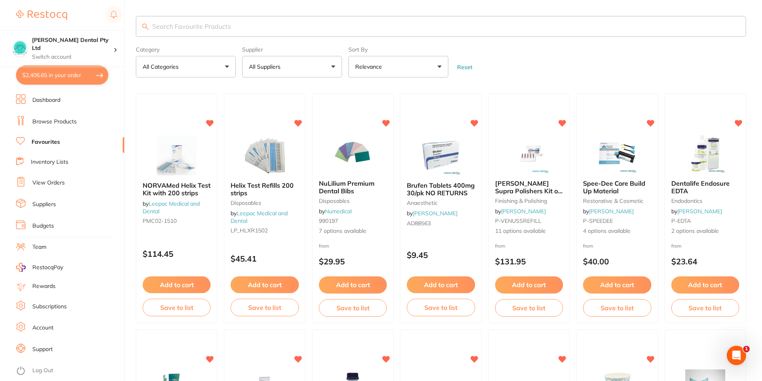
click at [255, 24] on input "search" at bounding box center [441, 26] width 610 height 21
click at [56, 138] on li "Favourites" at bounding box center [70, 142] width 108 height 10
click at [177, 22] on input "search" at bounding box center [441, 26] width 610 height 21
click at [514, 61] on form "Category All Categories All Categories anaesthetic articulating burs crown & br…" at bounding box center [441, 60] width 610 height 34
click at [195, 25] on input "search" at bounding box center [441, 26] width 610 height 21
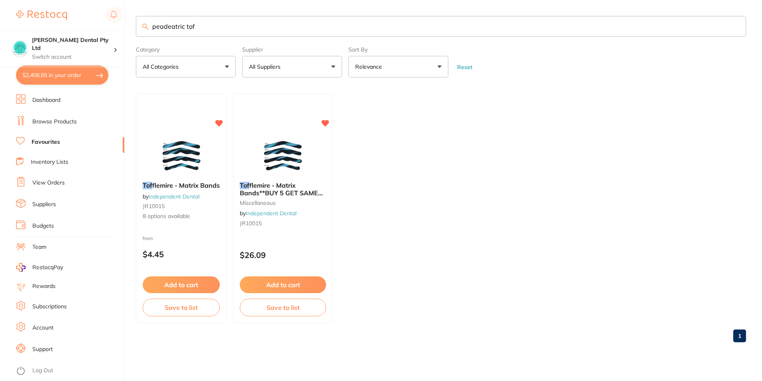
type input "peadeatric tof"
click at [203, 167] on img at bounding box center [181, 155] width 52 height 40
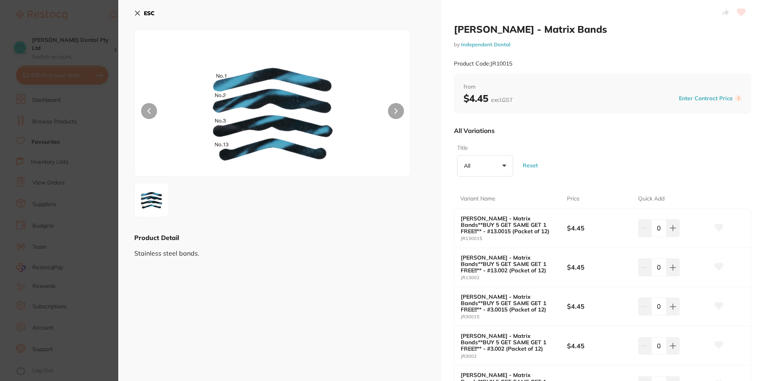
click at [141, 12] on button "ESC" at bounding box center [144, 13] width 20 height 14
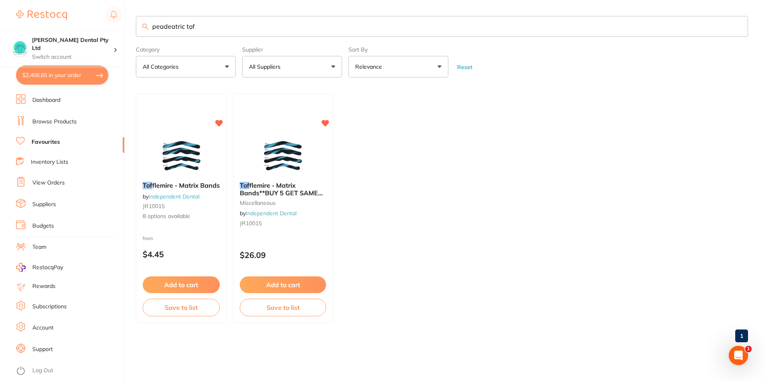
click at [51, 121] on link "Browse Products" at bounding box center [54, 122] width 44 height 8
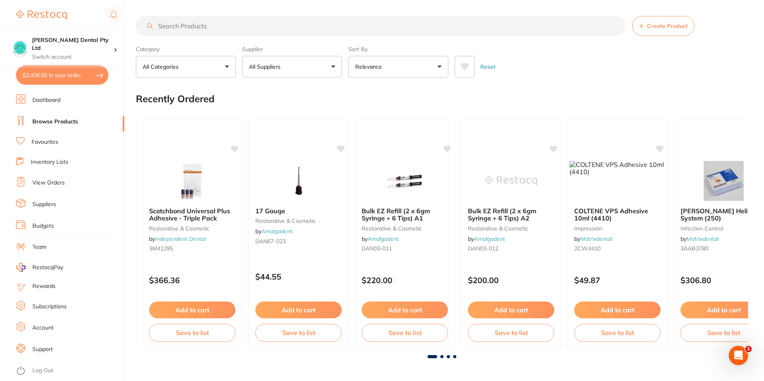
click at [129, 27] on div "$2,406.65 Biltoft Dental Pty Ltd Switch account Biltoft Dental Pty Ltd $2,406.6…" at bounding box center [382, 190] width 764 height 381
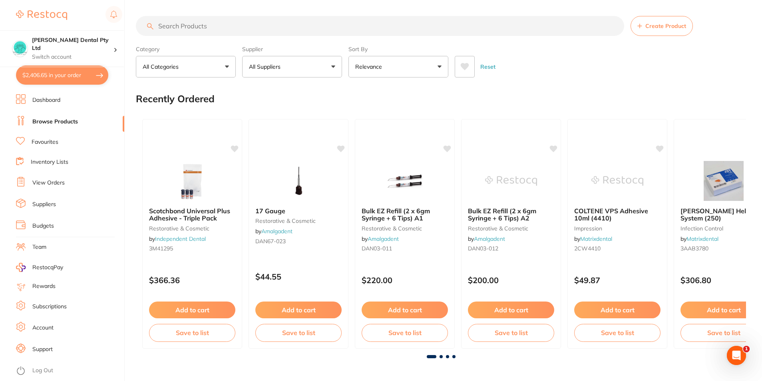
click at [167, 23] on input "search" at bounding box center [380, 26] width 488 height 20
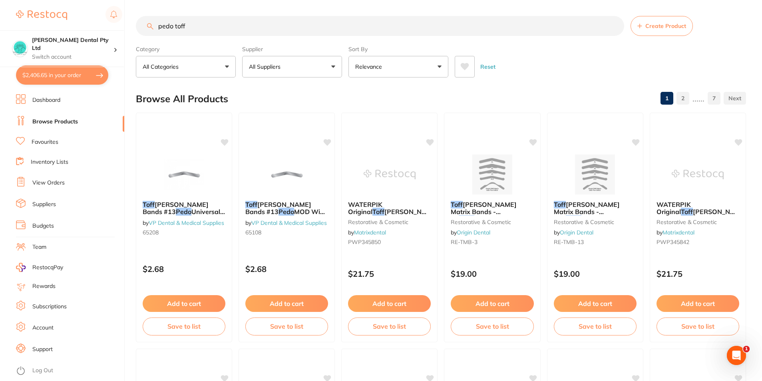
drag, startPoint x: 204, startPoint y: 28, endPoint x: 153, endPoint y: 29, distance: 51.5
click at [153, 29] on div "pedo toff Create Product" at bounding box center [441, 26] width 610 height 20
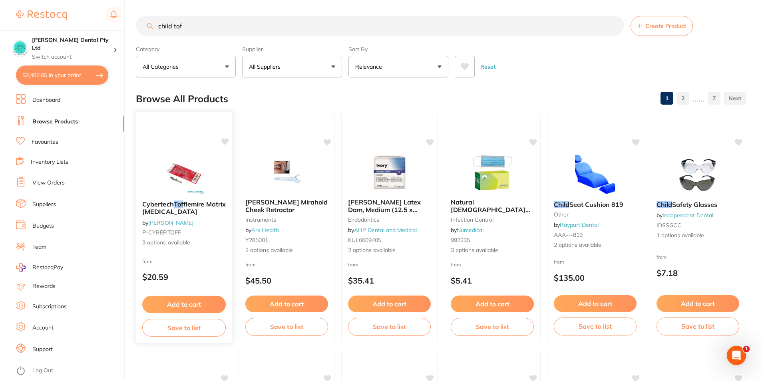
click at [173, 197] on div "Cybertech Tof flemire Matrix Retainer by Adam Dental P-CYBERTOFF 3 options avai…" at bounding box center [184, 223] width 97 height 59
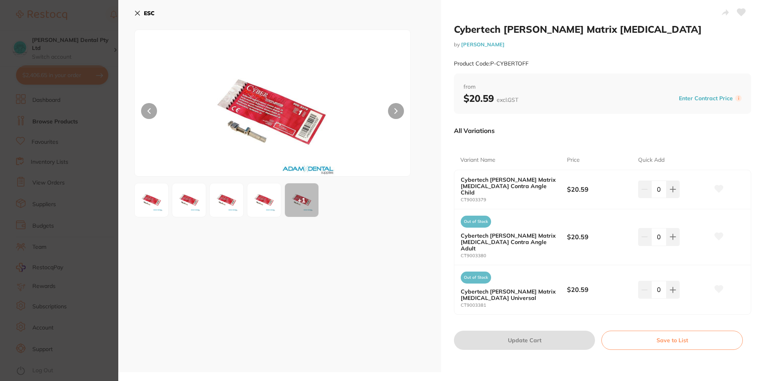
click at [147, 19] on button "ESC" at bounding box center [144, 13] width 20 height 14
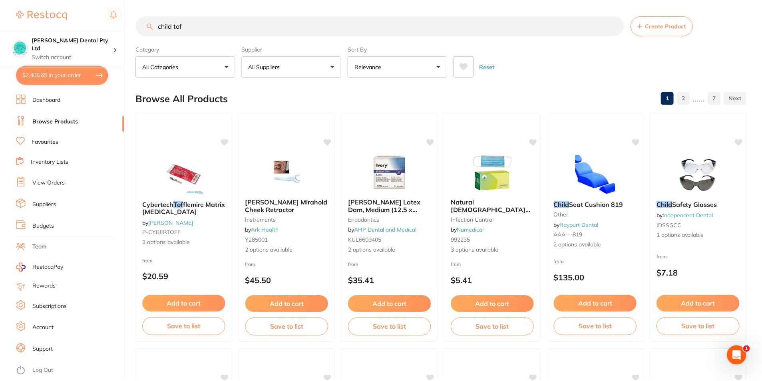
scroll to position [1, 0]
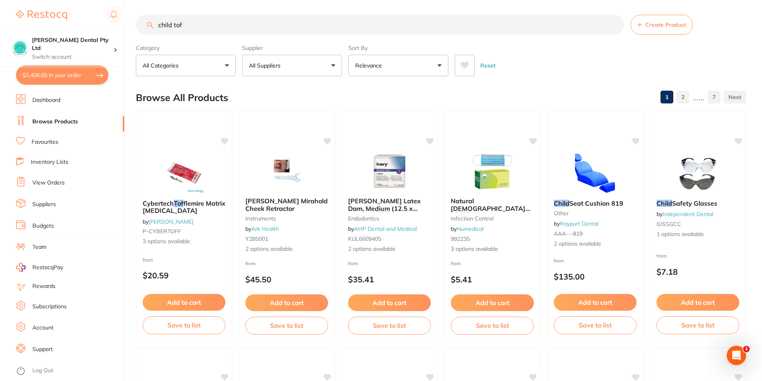
click at [189, 26] on input "child tof" at bounding box center [380, 25] width 488 height 20
drag, startPoint x: 189, startPoint y: 26, endPoint x: 137, endPoint y: 35, distance: 52.3
click at [137, 35] on section "child tof Create Product Category All Categories All Categories disposables Dis…" at bounding box center [441, 46] width 610 height 62
type input "tofflemire matrix retainer"
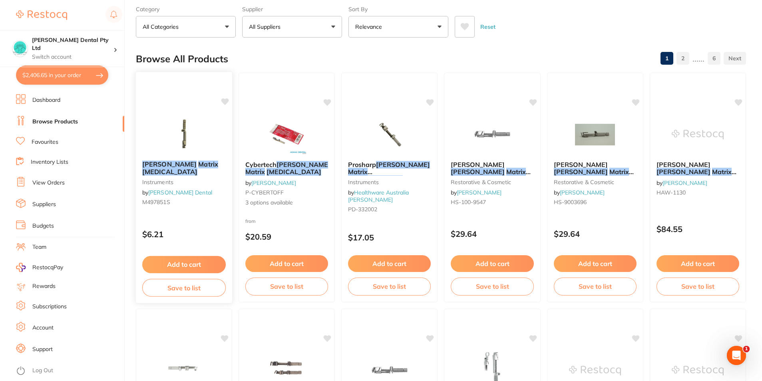
scroll to position [0, 0]
click at [183, 157] on div "Tofflemire Matrix Retainer instruments by Erskine Dental M497851S" at bounding box center [184, 184] width 97 height 61
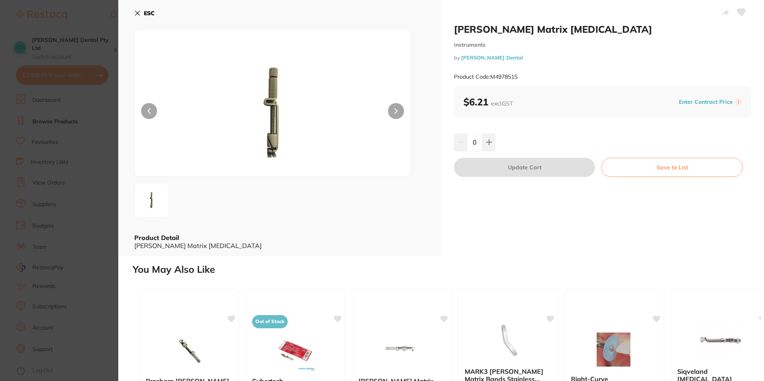
click at [138, 13] on icon at bounding box center [137, 13] width 4 height 4
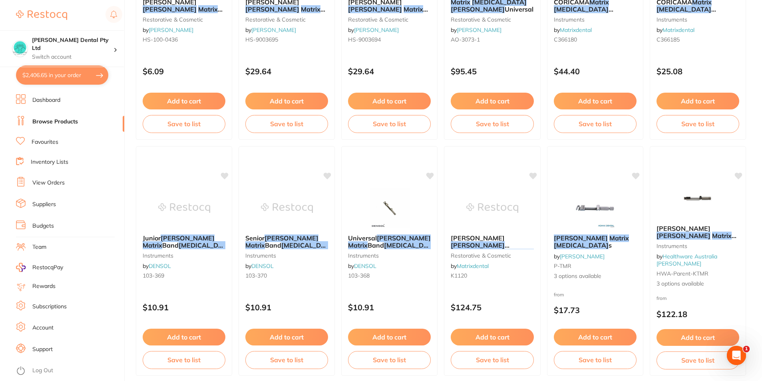
scroll to position [559, 0]
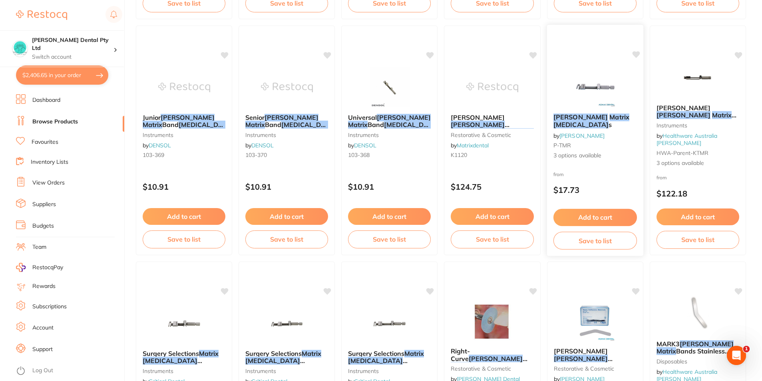
click at [579, 144] on div "Tofflemire Matrix Retainer s by Adam Dental P-TMR 3 options available" at bounding box center [594, 136] width 97 height 59
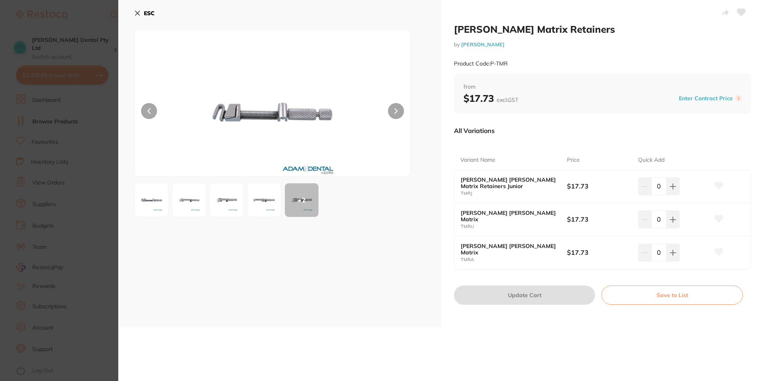
click at [219, 204] on img at bounding box center [226, 200] width 29 height 29
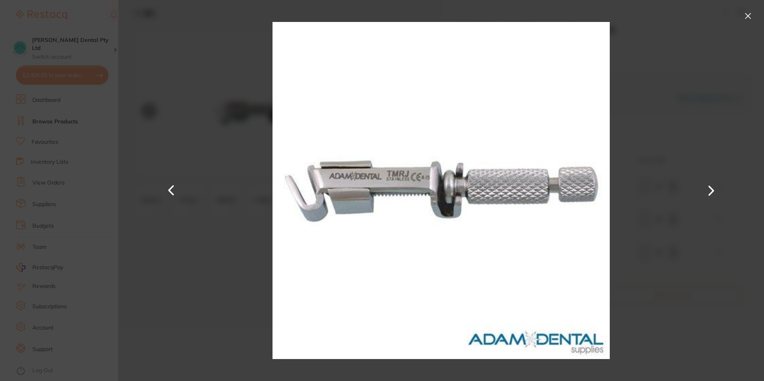
click at [706, 187] on button at bounding box center [710, 190] width 19 height 191
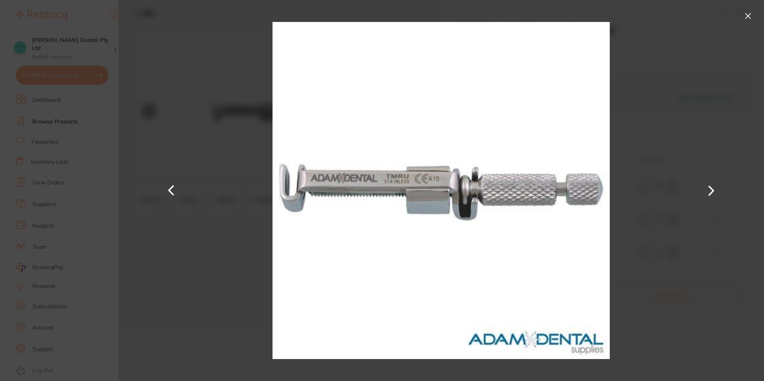
click at [706, 187] on button at bounding box center [710, 190] width 19 height 191
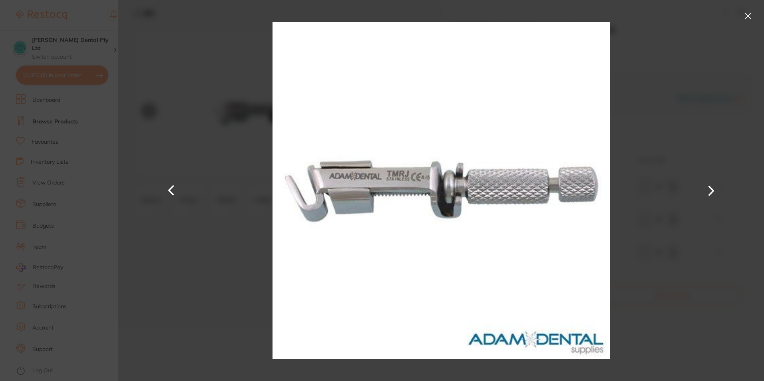
click at [706, 187] on button at bounding box center [710, 190] width 19 height 191
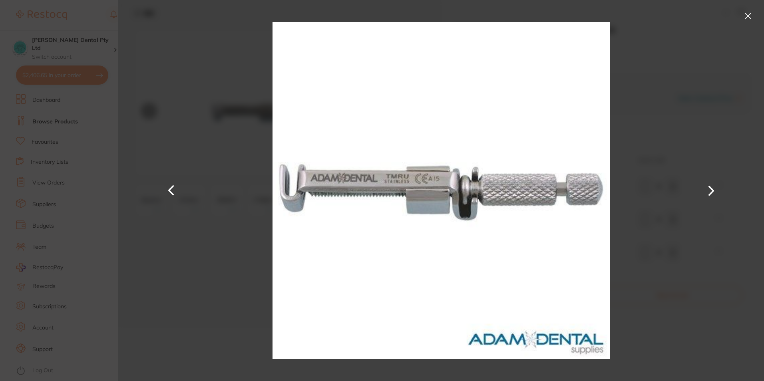
click at [706, 187] on button at bounding box center [710, 190] width 19 height 191
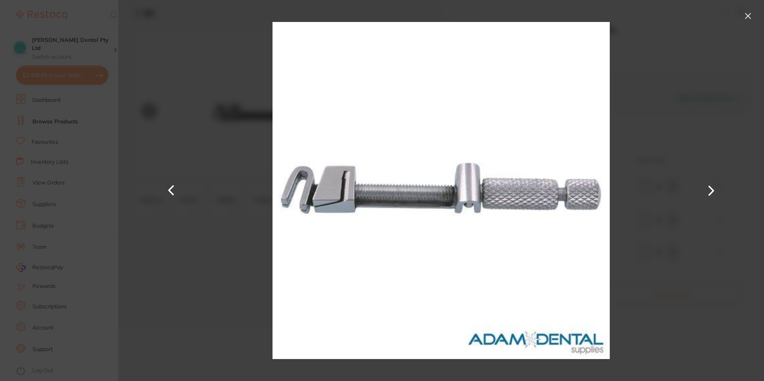
click at [706, 187] on button at bounding box center [710, 190] width 19 height 191
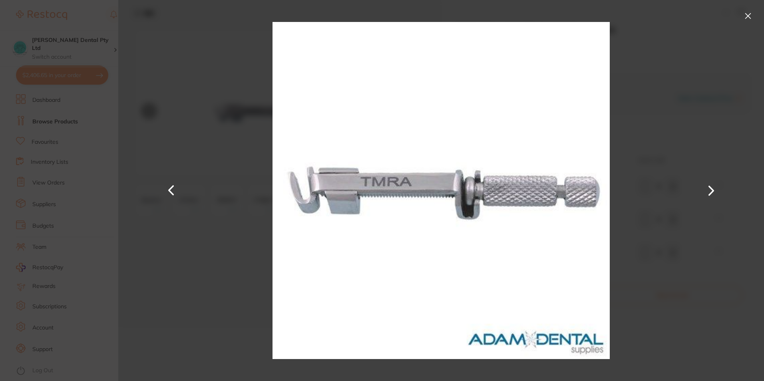
click at [706, 187] on button at bounding box center [710, 190] width 19 height 191
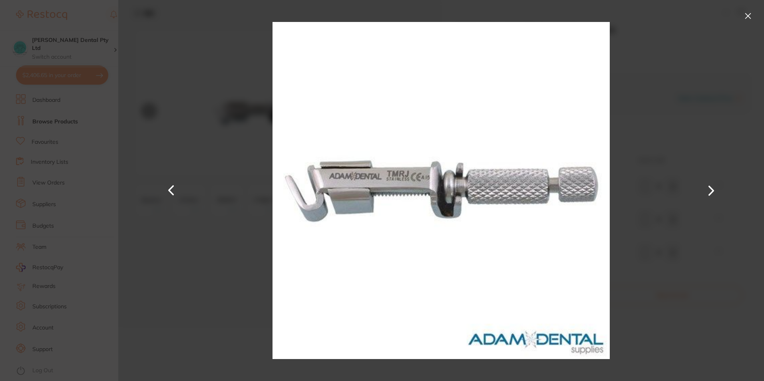
click at [706, 187] on button at bounding box center [710, 190] width 19 height 191
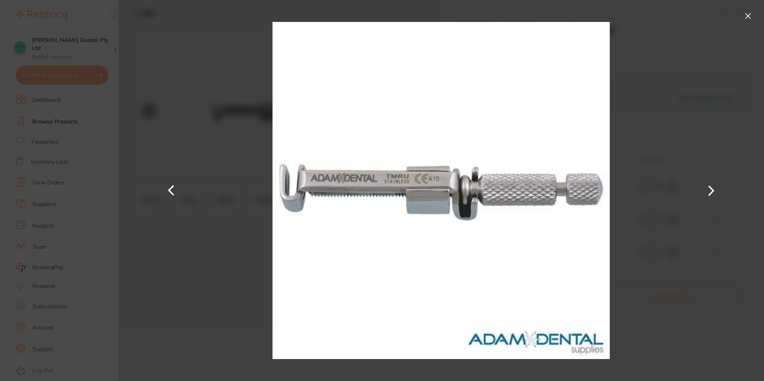
click at [751, 13] on button at bounding box center [747, 16] width 13 height 13
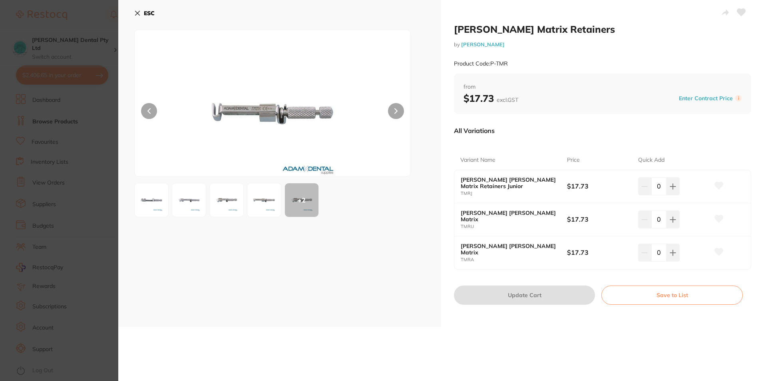
click at [137, 14] on icon at bounding box center [137, 13] width 6 height 6
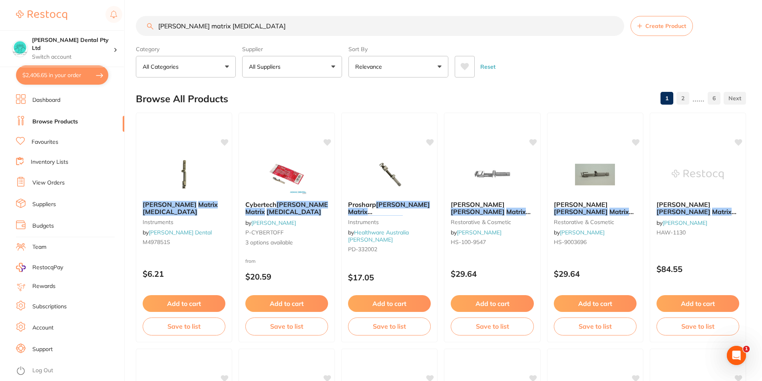
click at [277, 72] on button "All Suppliers" at bounding box center [292, 67] width 100 height 22
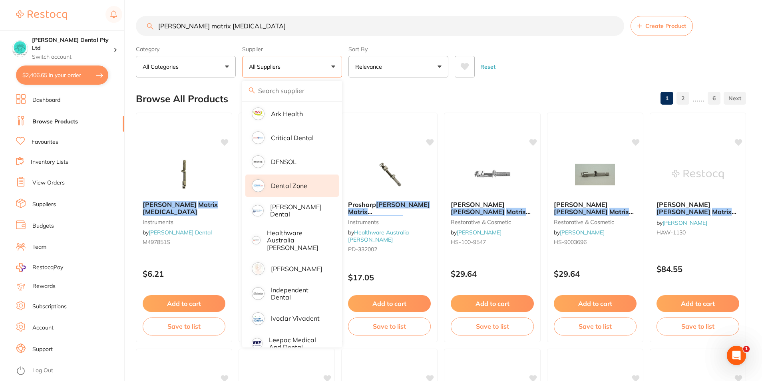
scroll to position [240, 0]
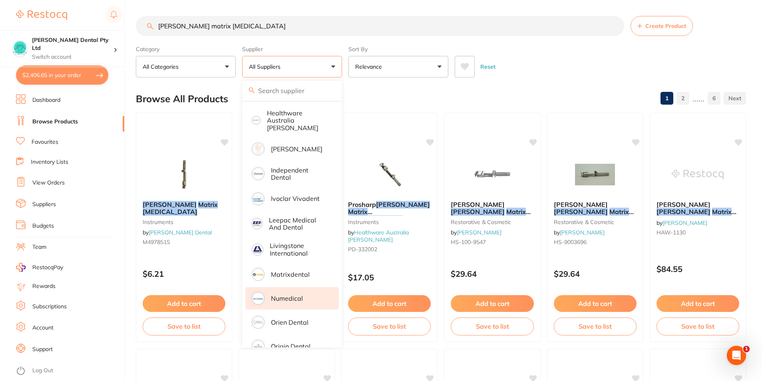
click at [298, 295] on p "Numedical" at bounding box center [287, 298] width 32 height 7
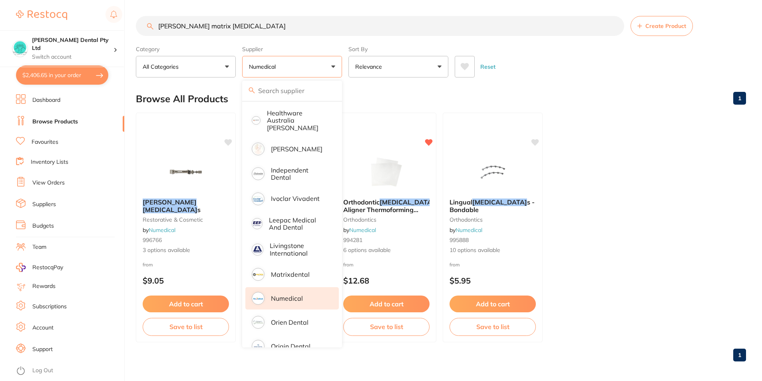
click at [596, 155] on ul "Tofflemire Retainer s restorative & cosmetic by Numedical 996766 3 options avai…" at bounding box center [441, 228] width 610 height 230
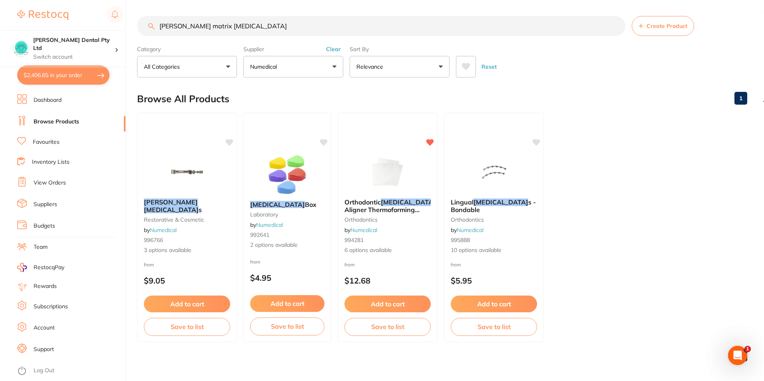
scroll to position [0, 0]
click at [187, 199] on div "Tofflemire Retainer s restorative & cosmetic by Numedical 996766 3 options avai…" at bounding box center [186, 226] width 100 height 69
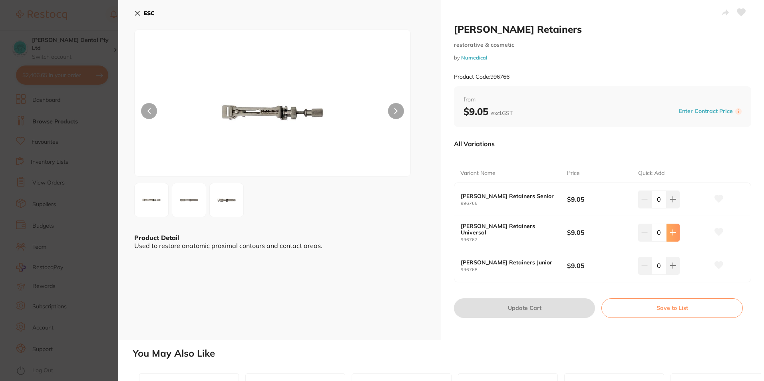
click at [673, 237] on button at bounding box center [672, 233] width 13 height 18
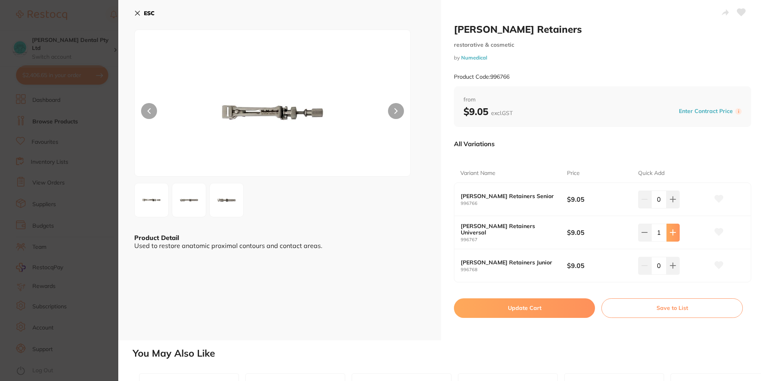
click at [673, 237] on button at bounding box center [672, 233] width 13 height 18
click at [673, 237] on button at bounding box center [671, 233] width 13 height 18
click at [673, 237] on button at bounding box center [672, 233] width 13 height 18
click at [672, 237] on button at bounding box center [671, 233] width 13 height 18
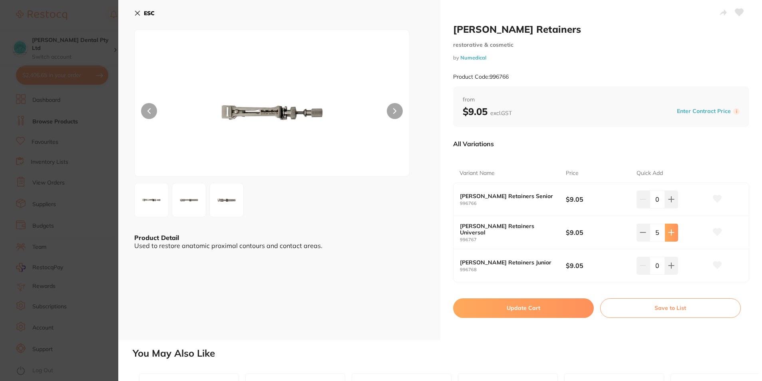
type input "6"
drag, startPoint x: 139, startPoint y: 11, endPoint x: 139, endPoint y: 6, distance: 4.4
click at [139, 10] on icon at bounding box center [137, 13] width 6 height 6
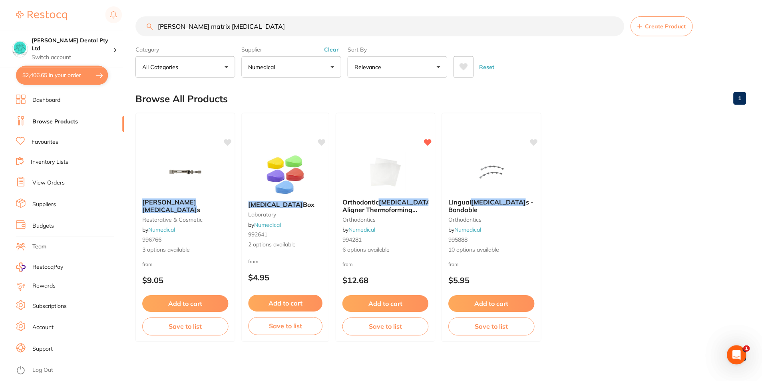
scroll to position [3, 0]
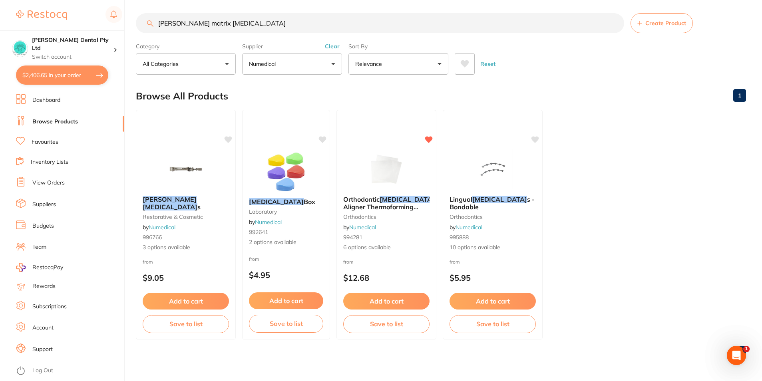
click at [183, 25] on input "tofflemire matrix retainer" at bounding box center [380, 23] width 488 height 20
drag, startPoint x: 238, startPoint y: 18, endPoint x: -2, endPoint y: 16, distance: 240.1
click at [0, 16] on html "$2,406.65 Biltoft Dental Pty Ltd Switch account Biltoft Dental Pty Ltd $2,406.6…" at bounding box center [381, 187] width 762 height 381
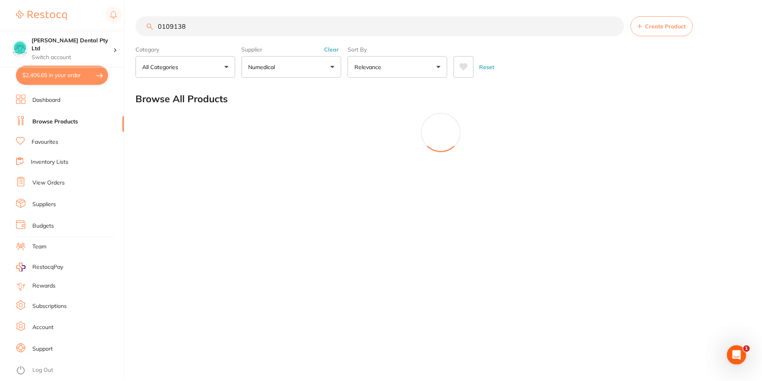
scroll to position [0, 0]
type input "0"
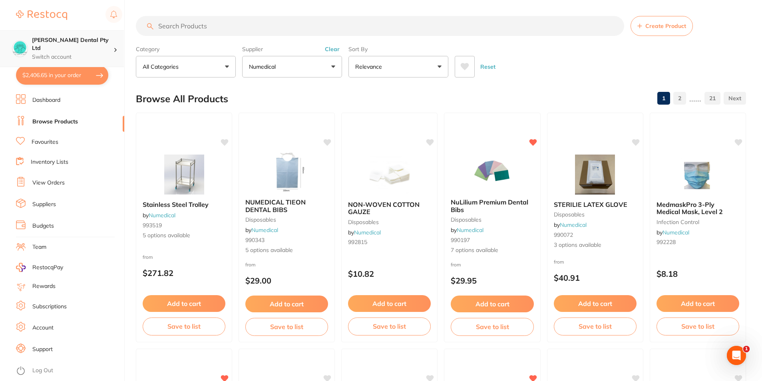
drag, startPoint x: 232, startPoint y: 35, endPoint x: 55, endPoint y: 38, distance: 177.4
click at [55, 38] on div "$2,406.65 Biltoft Dental Pty Ltd Switch account Biltoft Dental Pty Ltd $2,406.6…" at bounding box center [381, 190] width 762 height 381
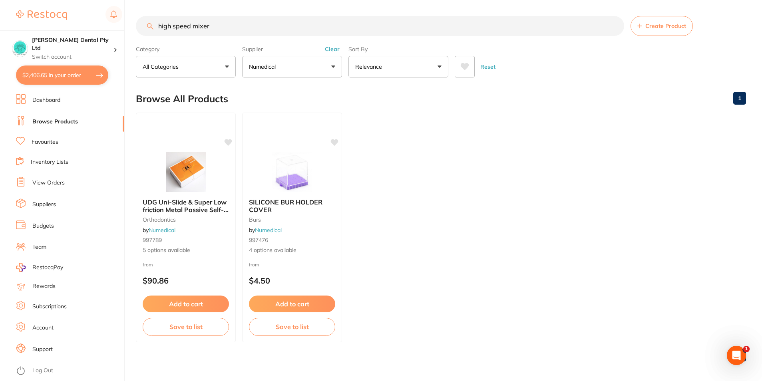
click at [54, 117] on li "Browse Products" at bounding box center [70, 122] width 108 height 12
click at [221, 27] on input "high speed mixer" at bounding box center [380, 26] width 488 height 20
click at [331, 48] on button "Clear" at bounding box center [332, 49] width 20 height 7
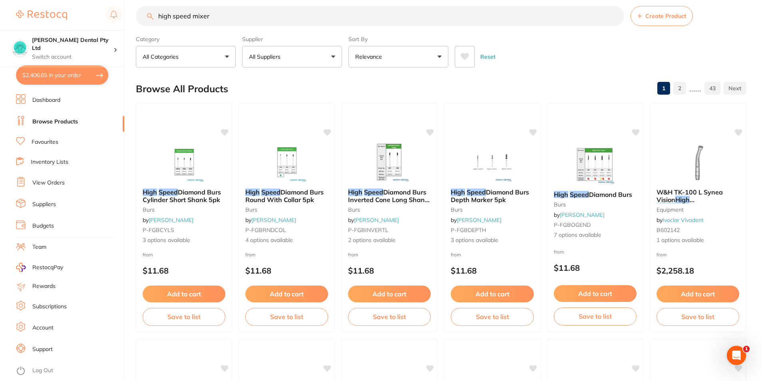
scroll to position [19, 0]
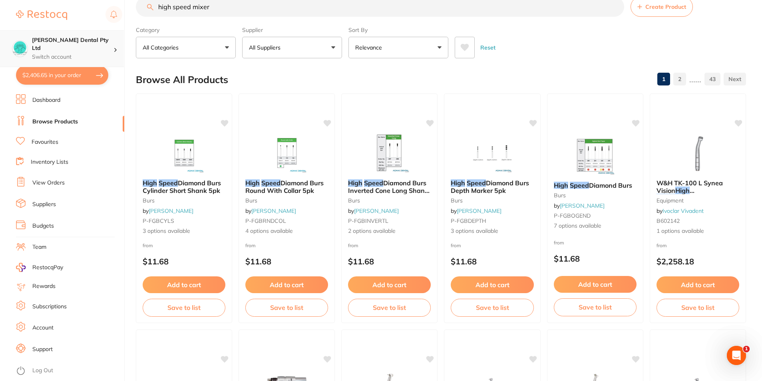
drag, startPoint x: 224, startPoint y: 8, endPoint x: 85, endPoint y: 30, distance: 139.9
click at [85, 30] on div "$2,406.65 Biltoft Dental Pty Ltd Switch account Biltoft Dental Pty Ltd $2,406.6…" at bounding box center [381, 171] width 762 height 381
type input "mixer"
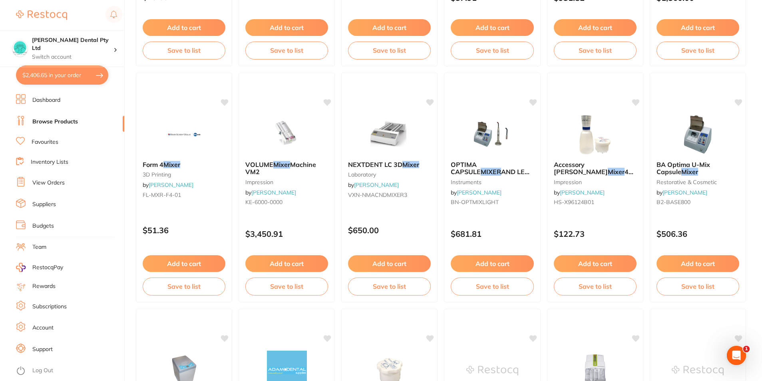
scroll to position [280, 0]
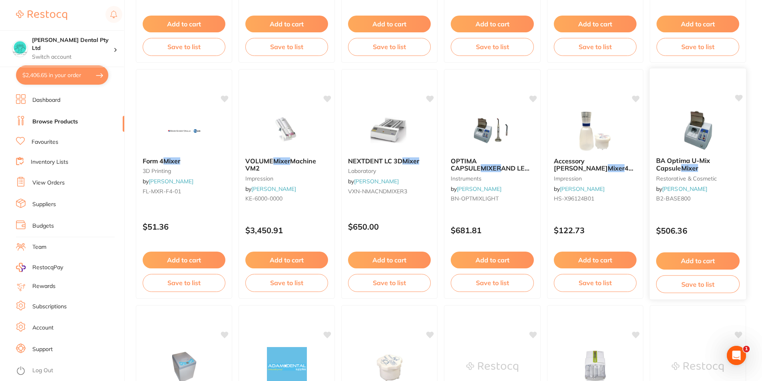
click at [705, 156] on div "BA Optima U-Mix Capsule Mixer restorative & cosmetic by Henry Schein Halas B2-B…" at bounding box center [698, 181] width 97 height 61
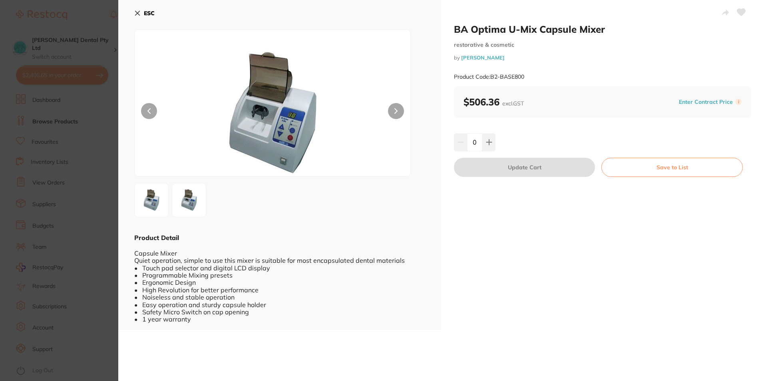
scroll to position [910, 0]
click at [139, 18] on button "ESC" at bounding box center [144, 13] width 20 height 14
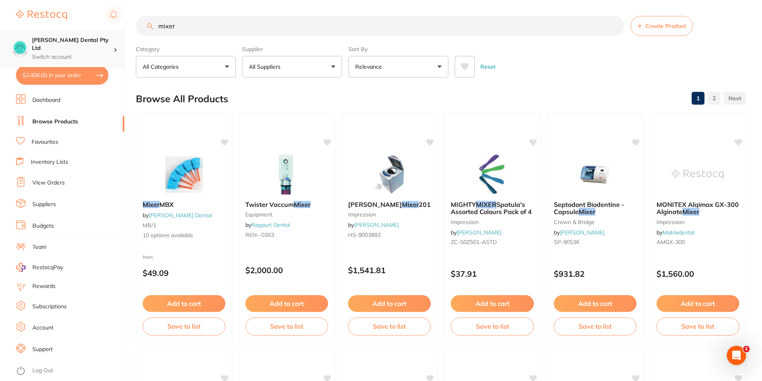
scroll to position [0, 0]
drag, startPoint x: 197, startPoint y: 25, endPoint x: 81, endPoint y: 47, distance: 118.8
click at [81, 47] on div "$2,406.65 [PERSON_NAME] Dental Pty Ltd Switch account [PERSON_NAME] Dental Pty …" at bounding box center [381, 190] width 762 height 381
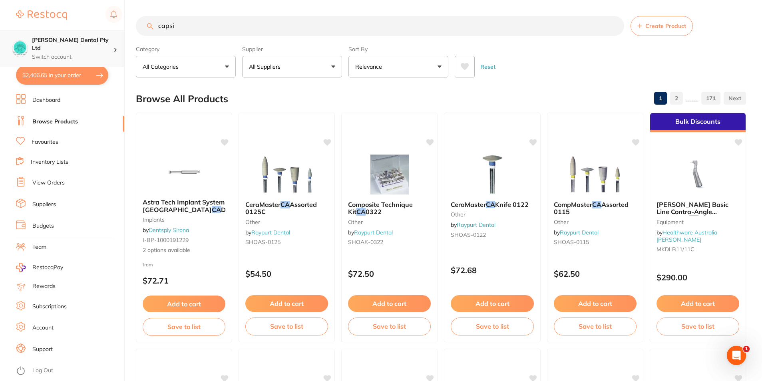
scroll to position [0, 0]
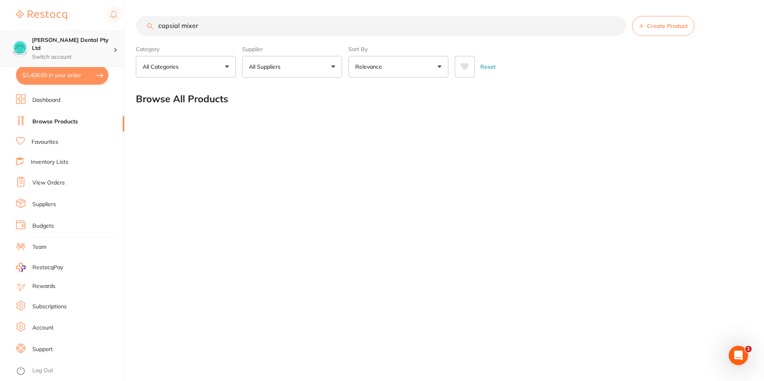
type input "capsial mixer"
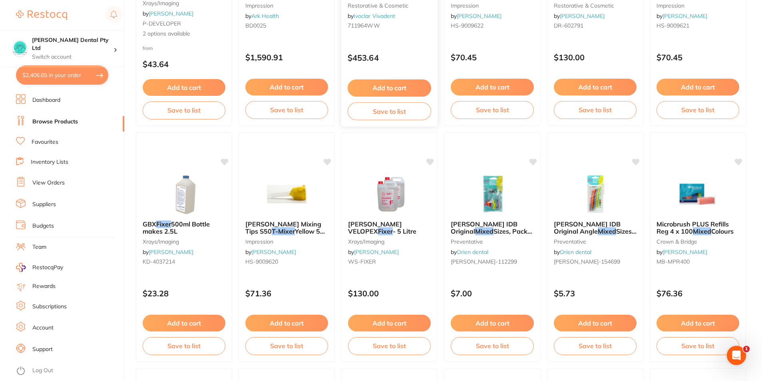
scroll to position [1532, 0]
